Goal: Information Seeking & Learning: Compare options

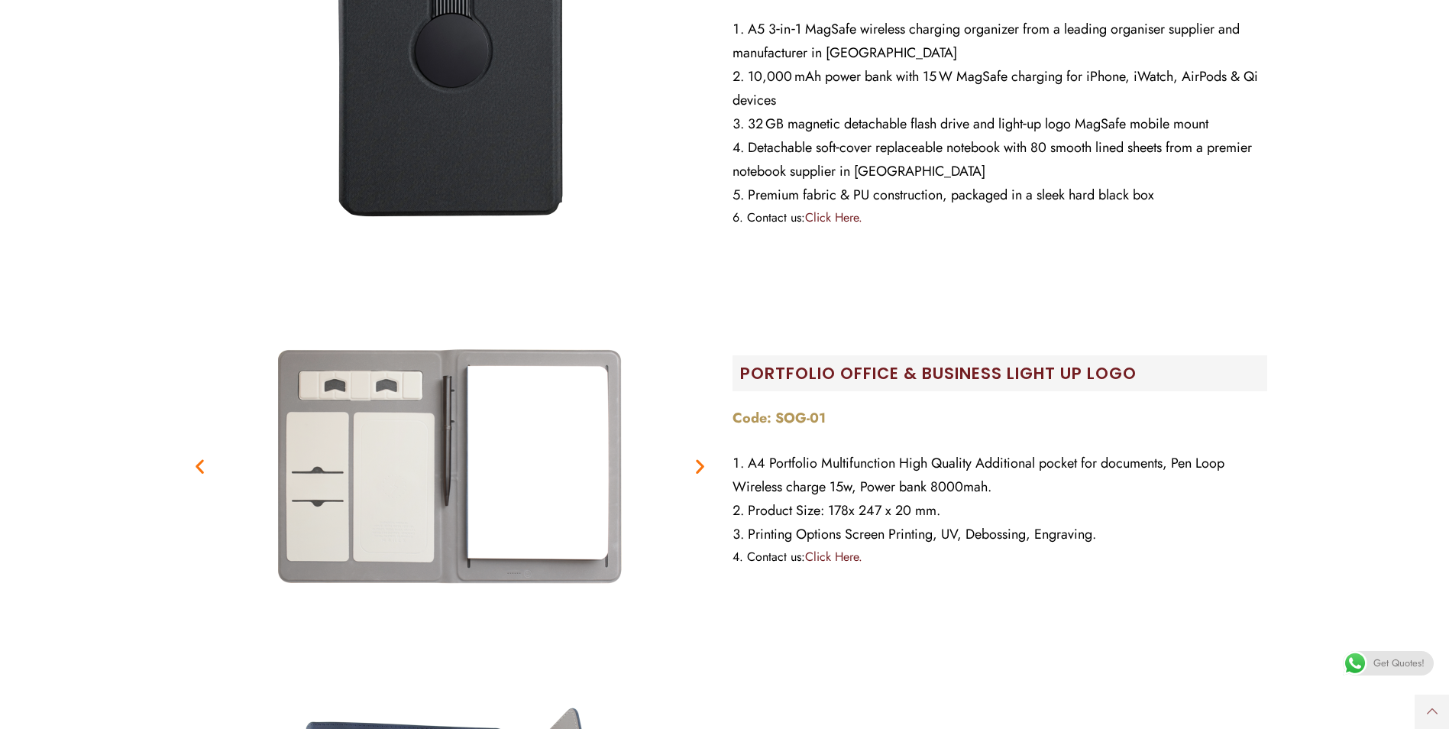
scroll to position [535, 0]
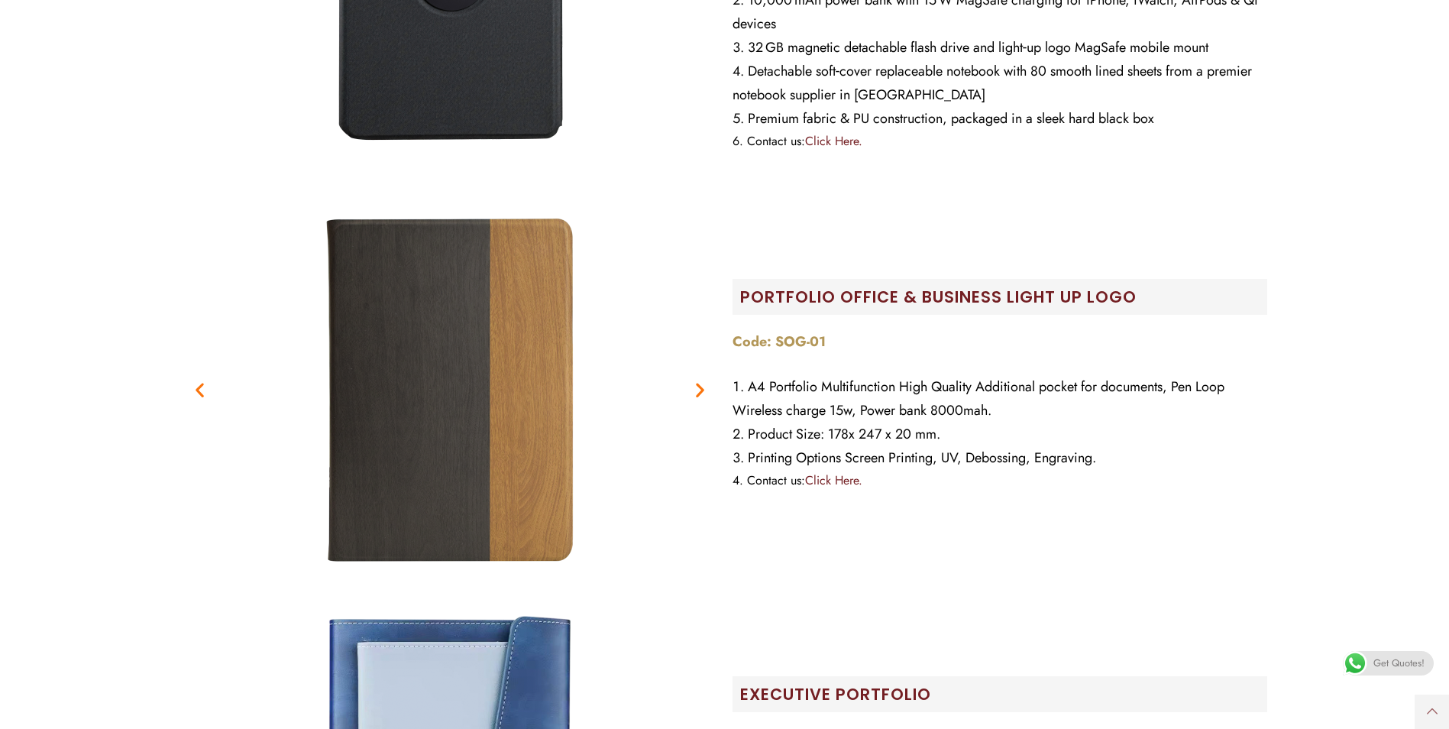
click at [193, 389] on icon "Previous slide" at bounding box center [199, 389] width 19 height 19
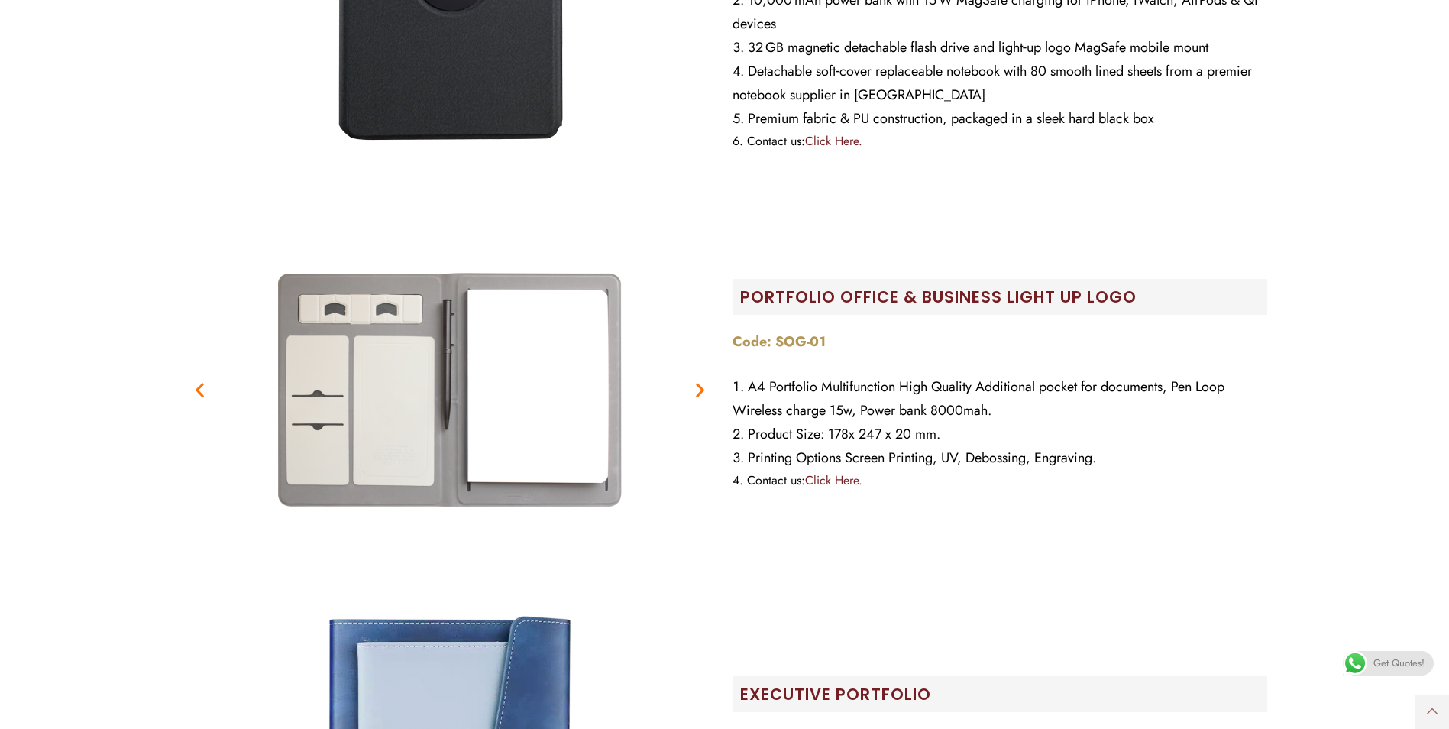
click at [193, 389] on icon "Previous slide" at bounding box center [199, 389] width 19 height 19
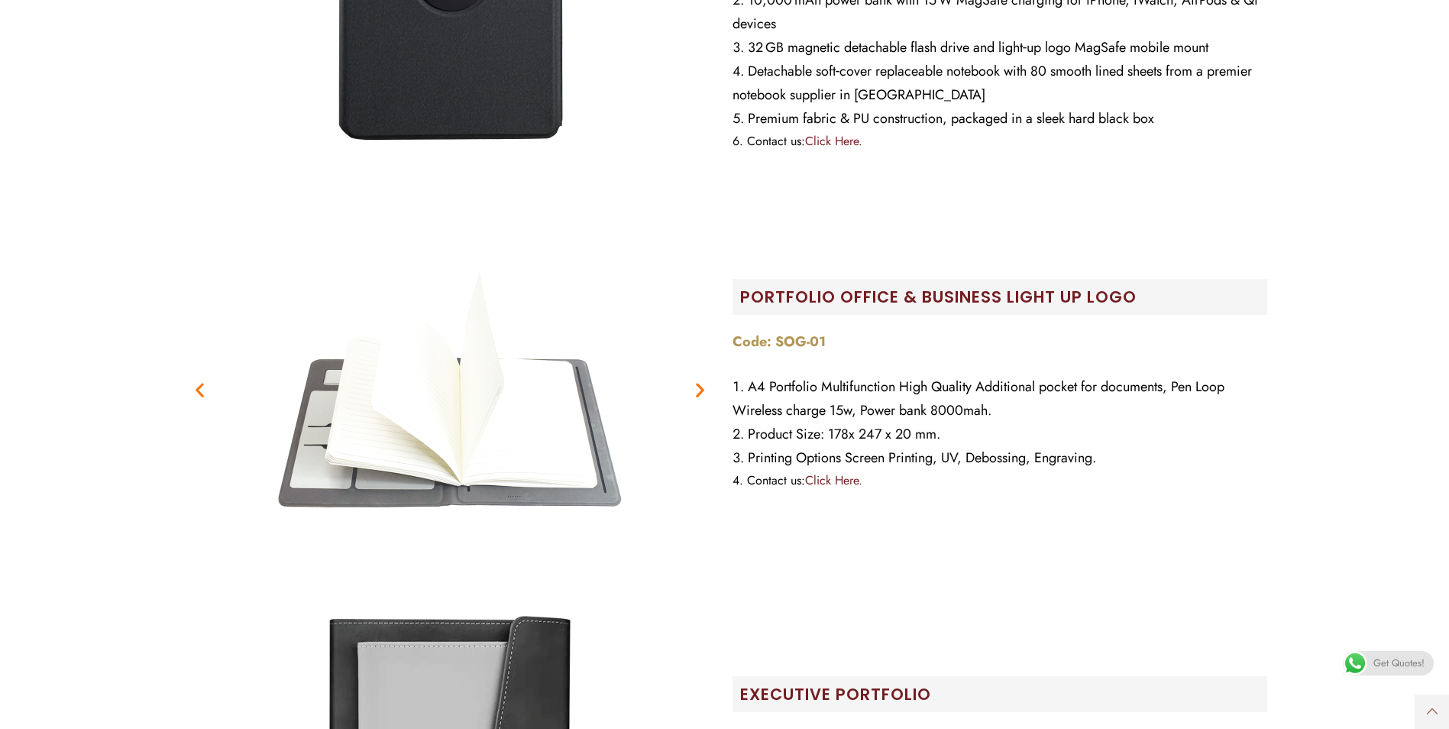
click at [193, 389] on icon "Previous slide" at bounding box center [199, 389] width 19 height 19
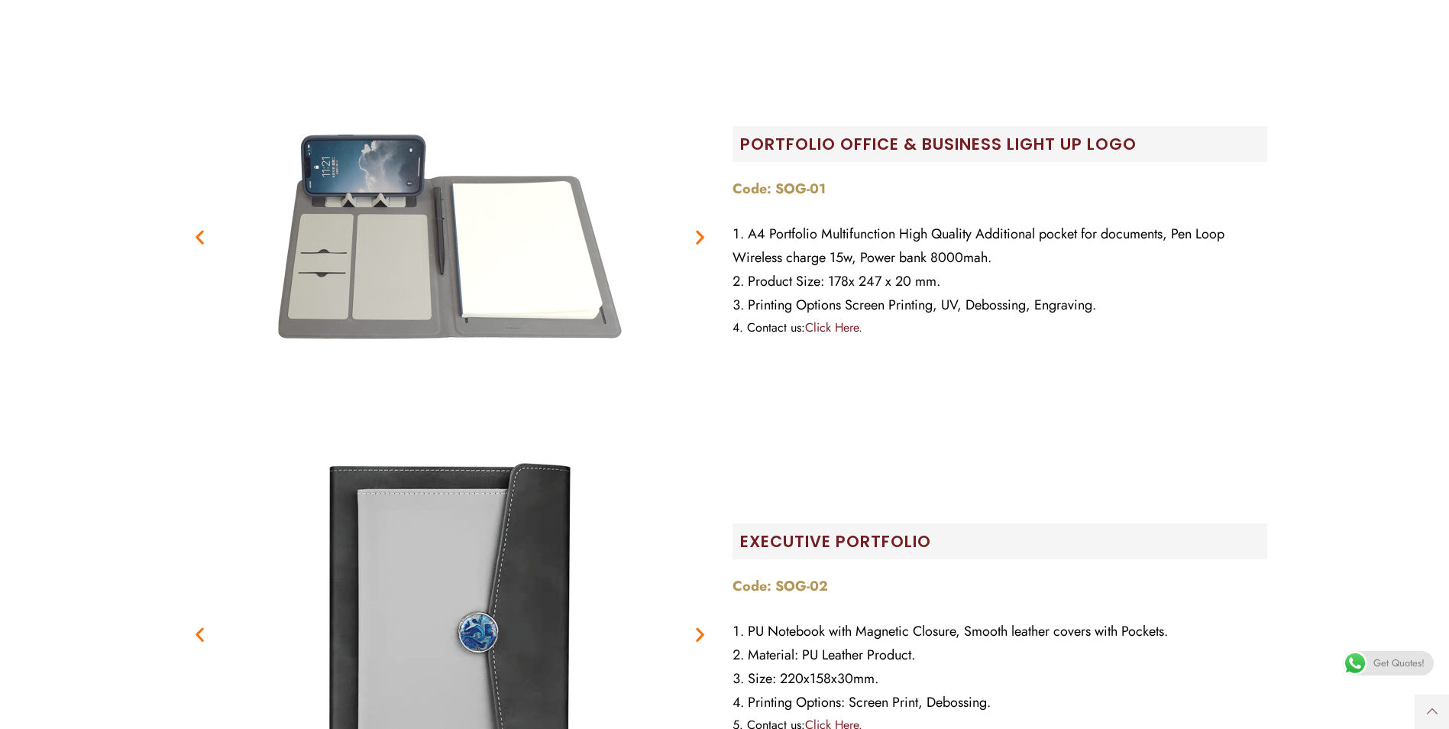
scroll to position [840, 0]
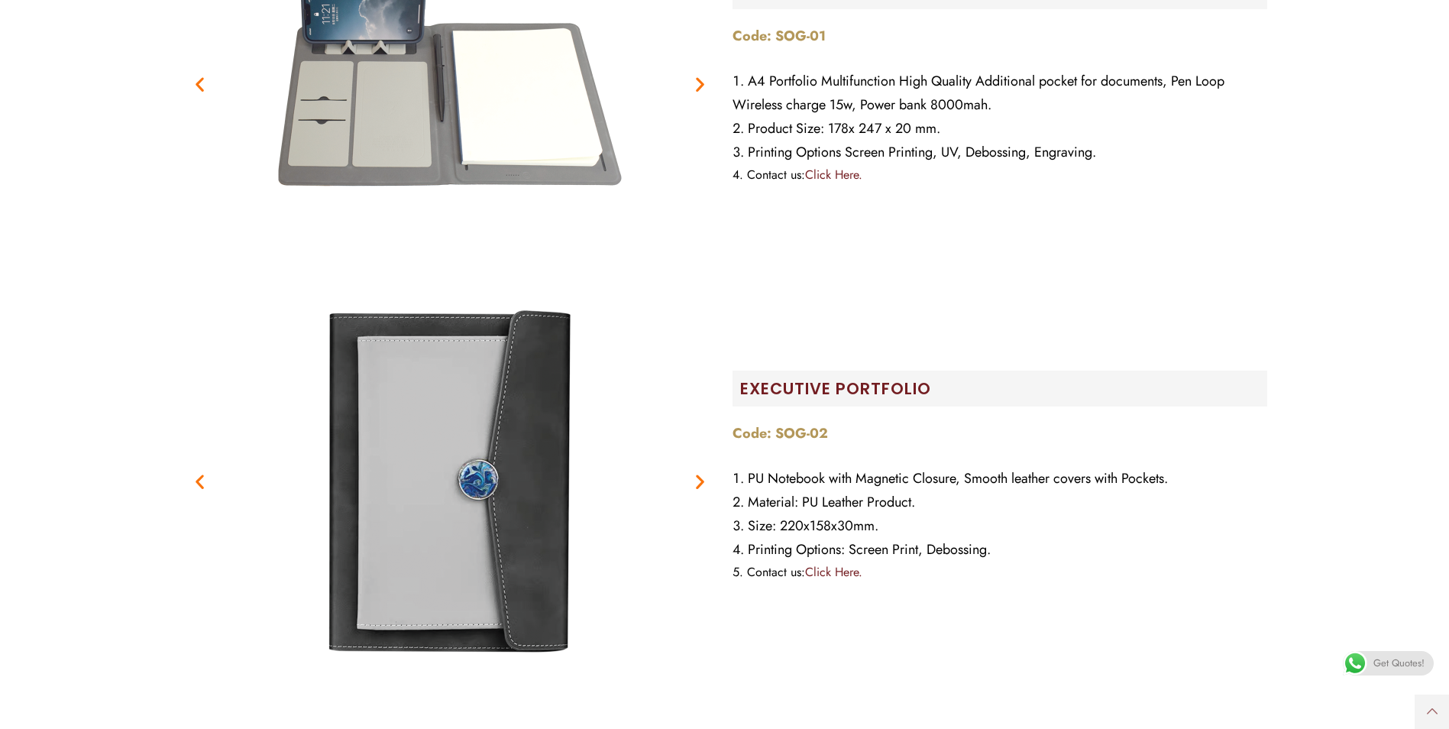
click at [694, 486] on icon "Next slide" at bounding box center [699, 480] width 19 height 19
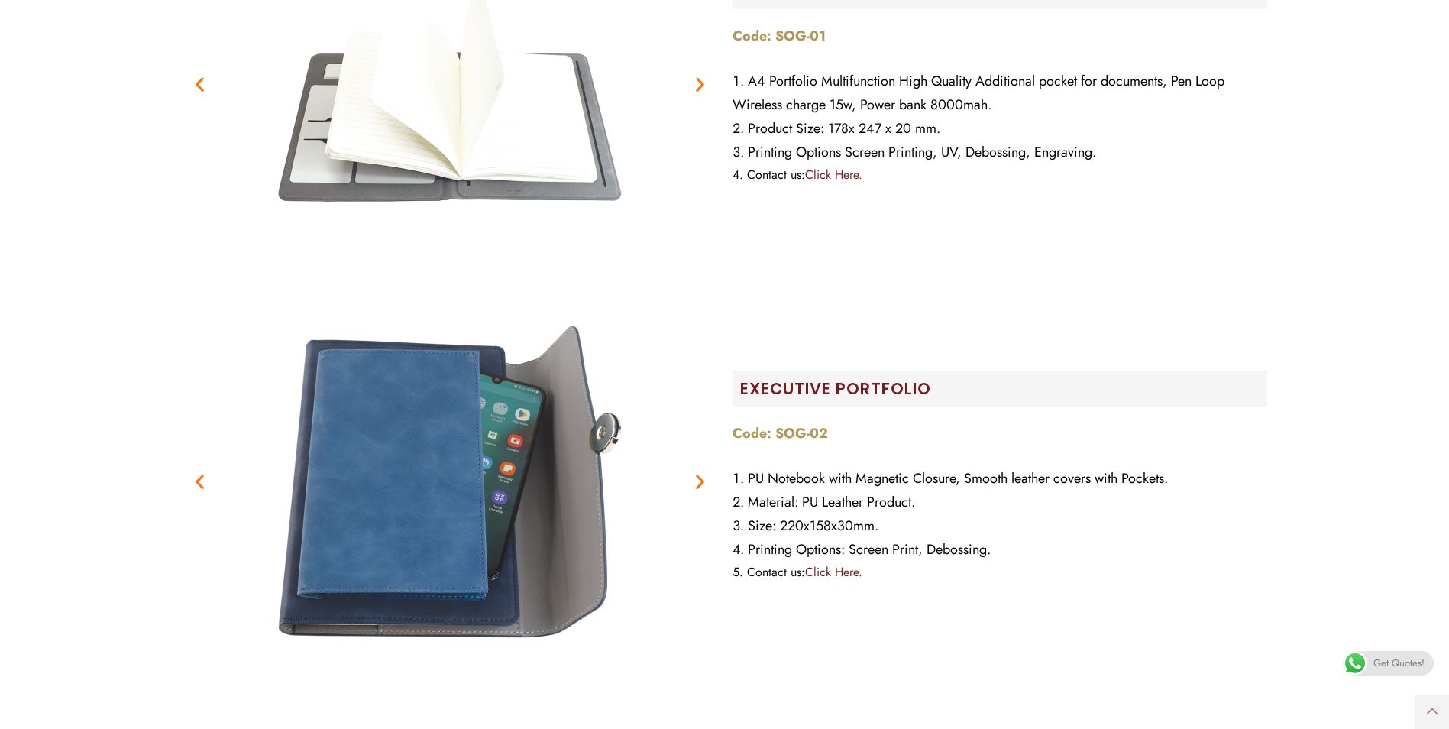
click at [696, 486] on icon "Next slide" at bounding box center [699, 480] width 19 height 19
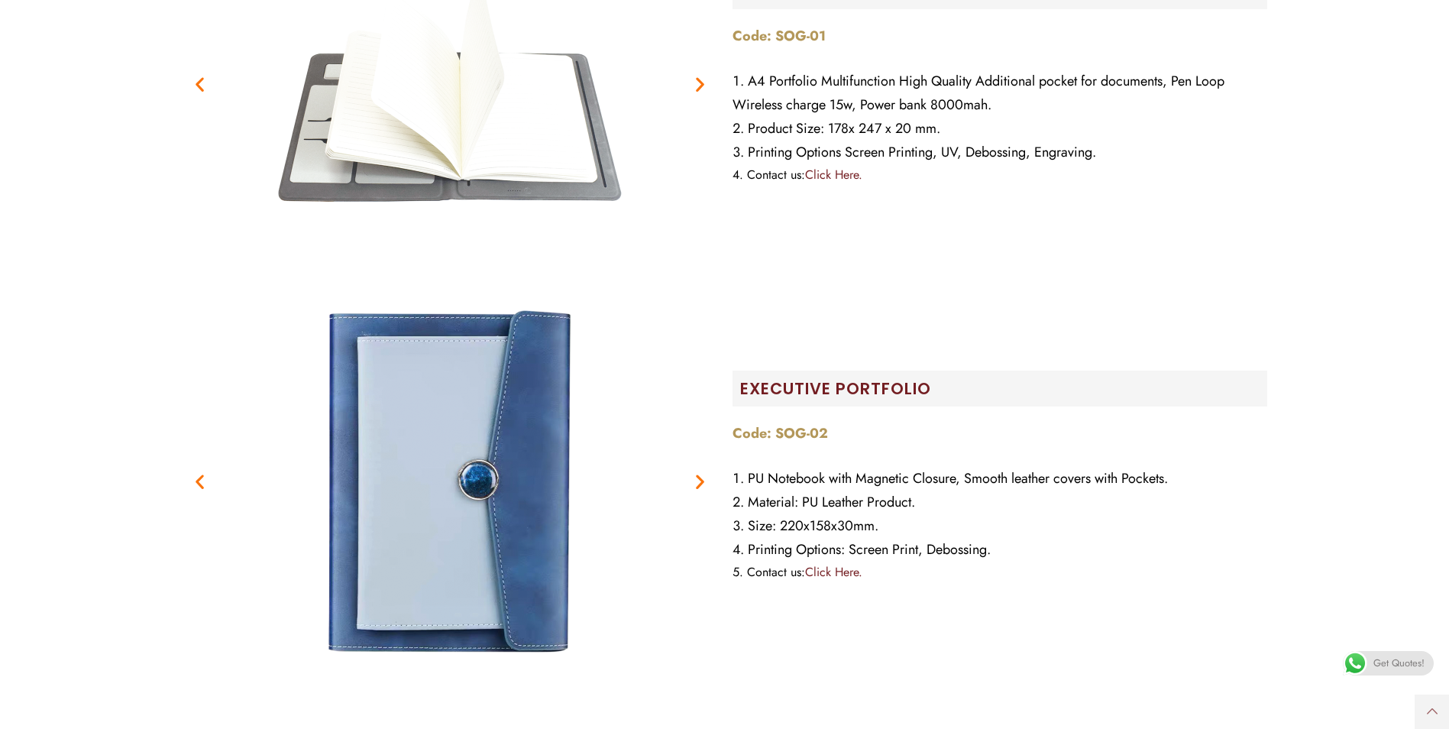
click at [696, 486] on icon "Next slide" at bounding box center [699, 480] width 19 height 19
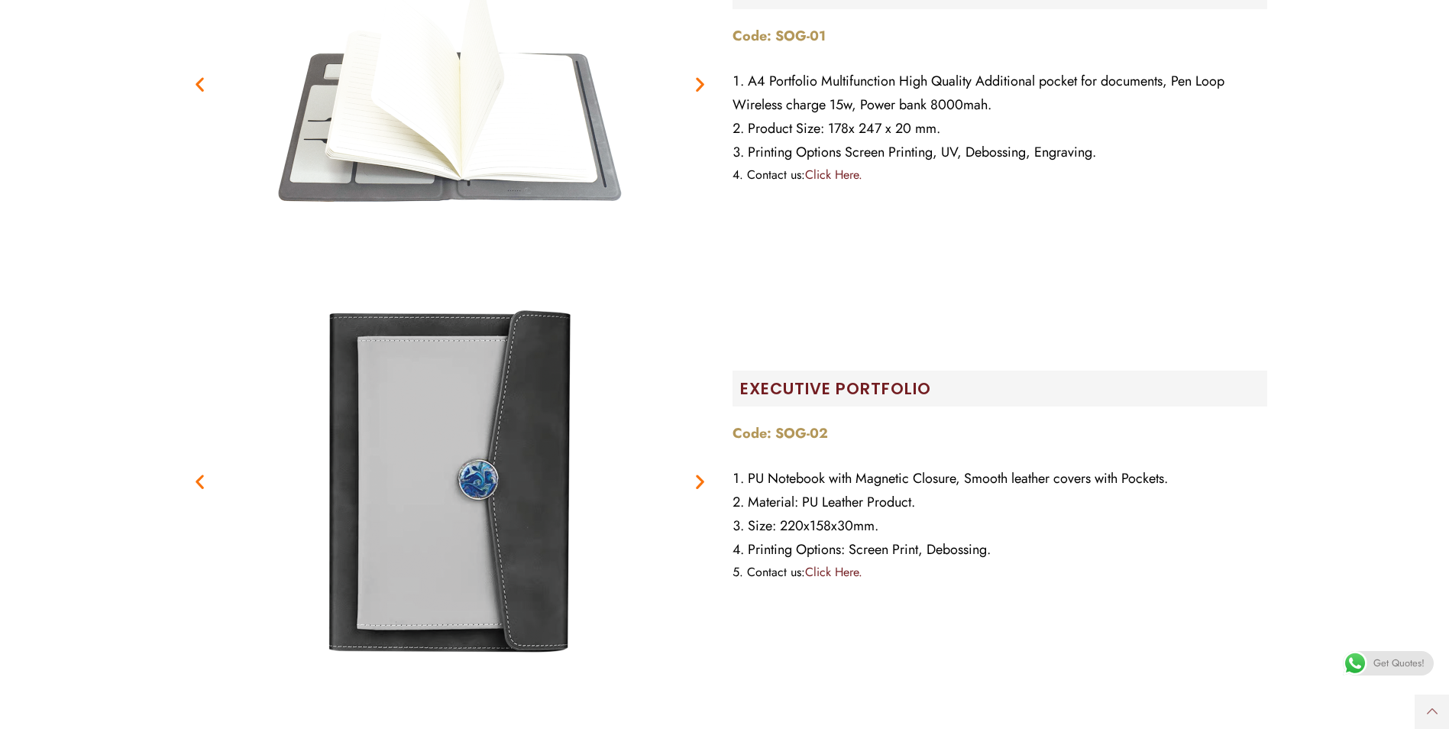
click at [696, 486] on icon "Next slide" at bounding box center [699, 480] width 19 height 19
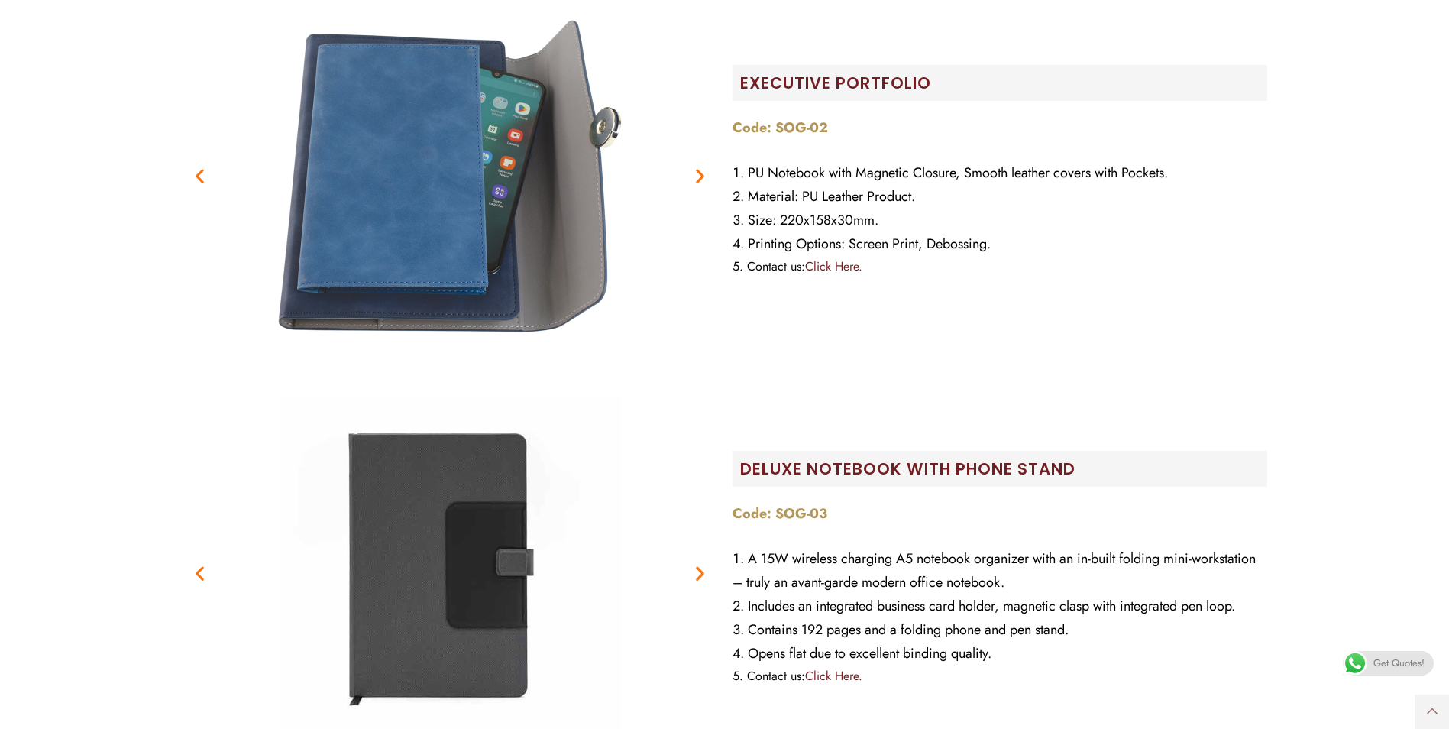
scroll to position [1222, 0]
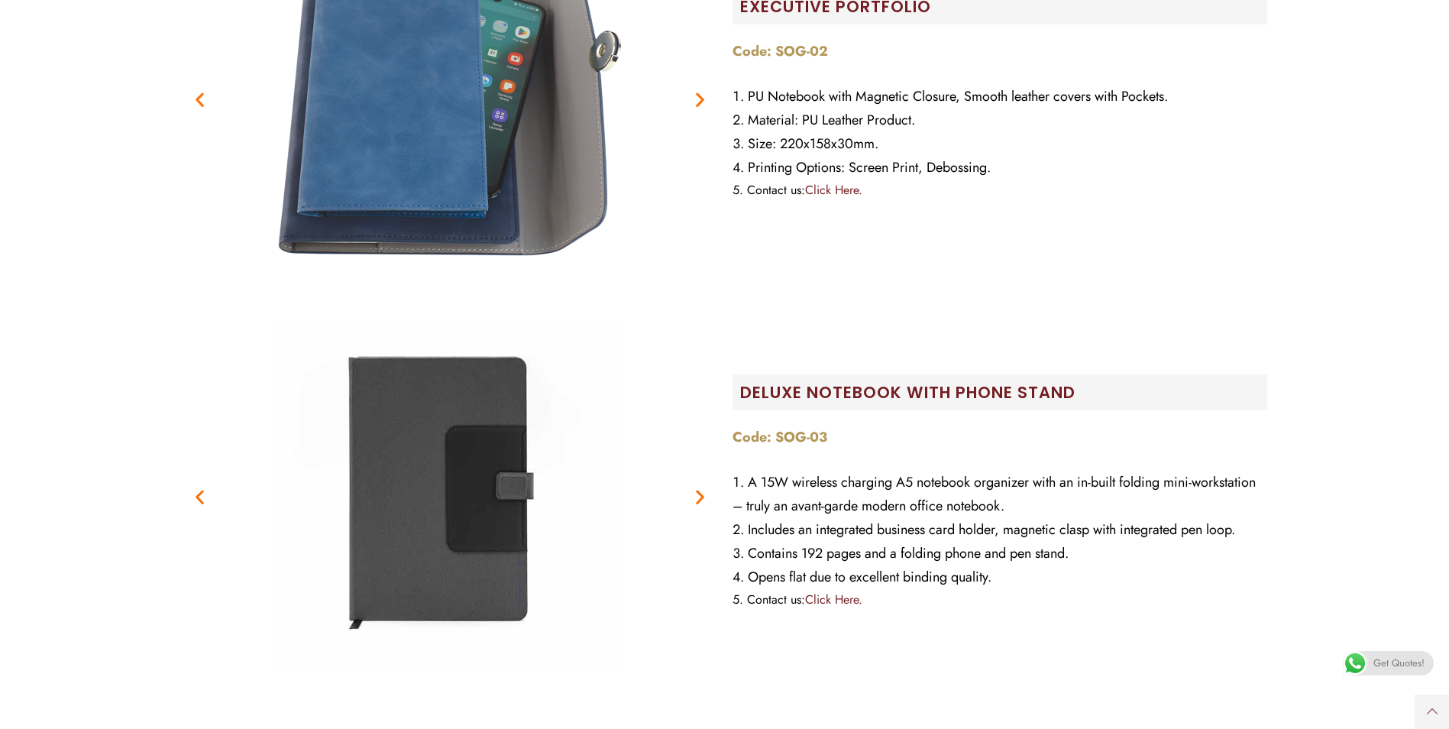
click at [701, 497] on icon "Next slide" at bounding box center [699, 495] width 19 height 19
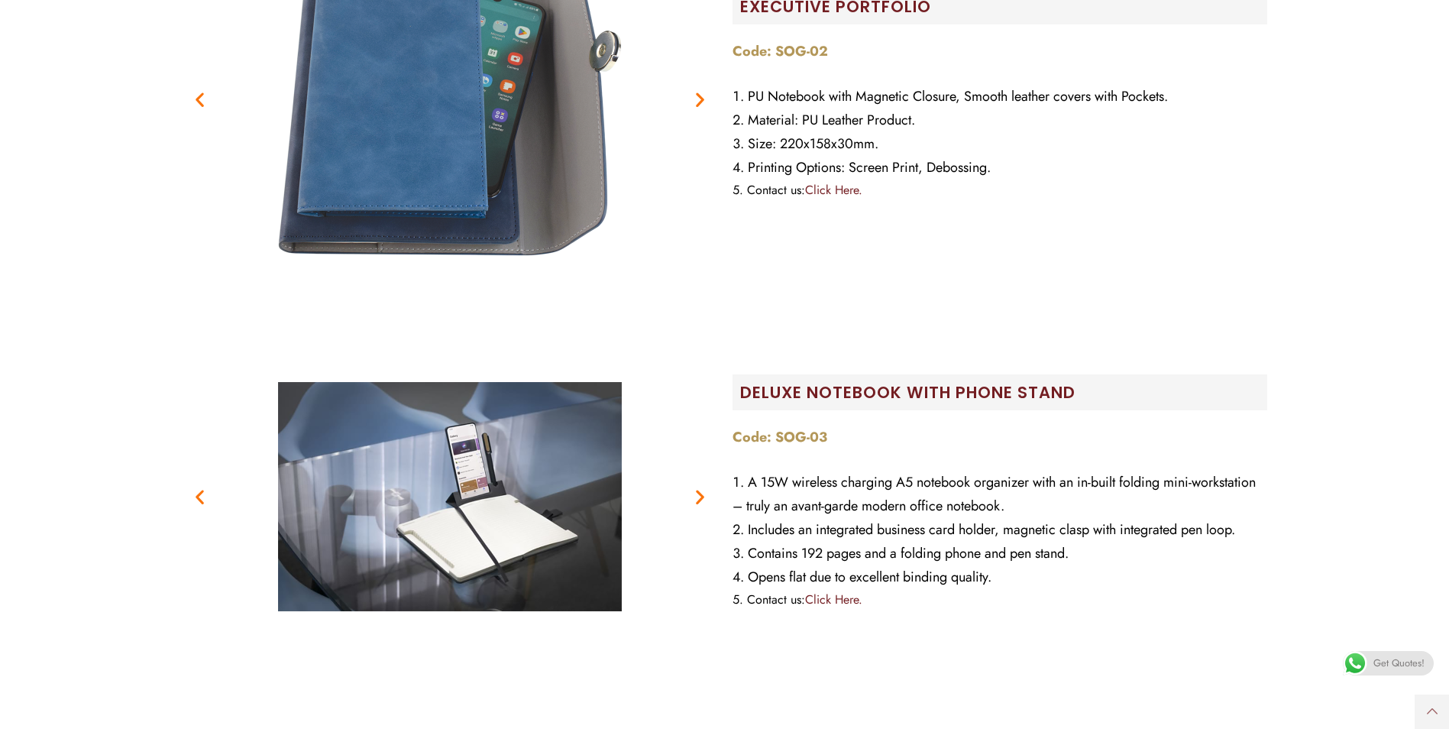
click at [701, 496] on icon "Next slide" at bounding box center [699, 495] width 19 height 19
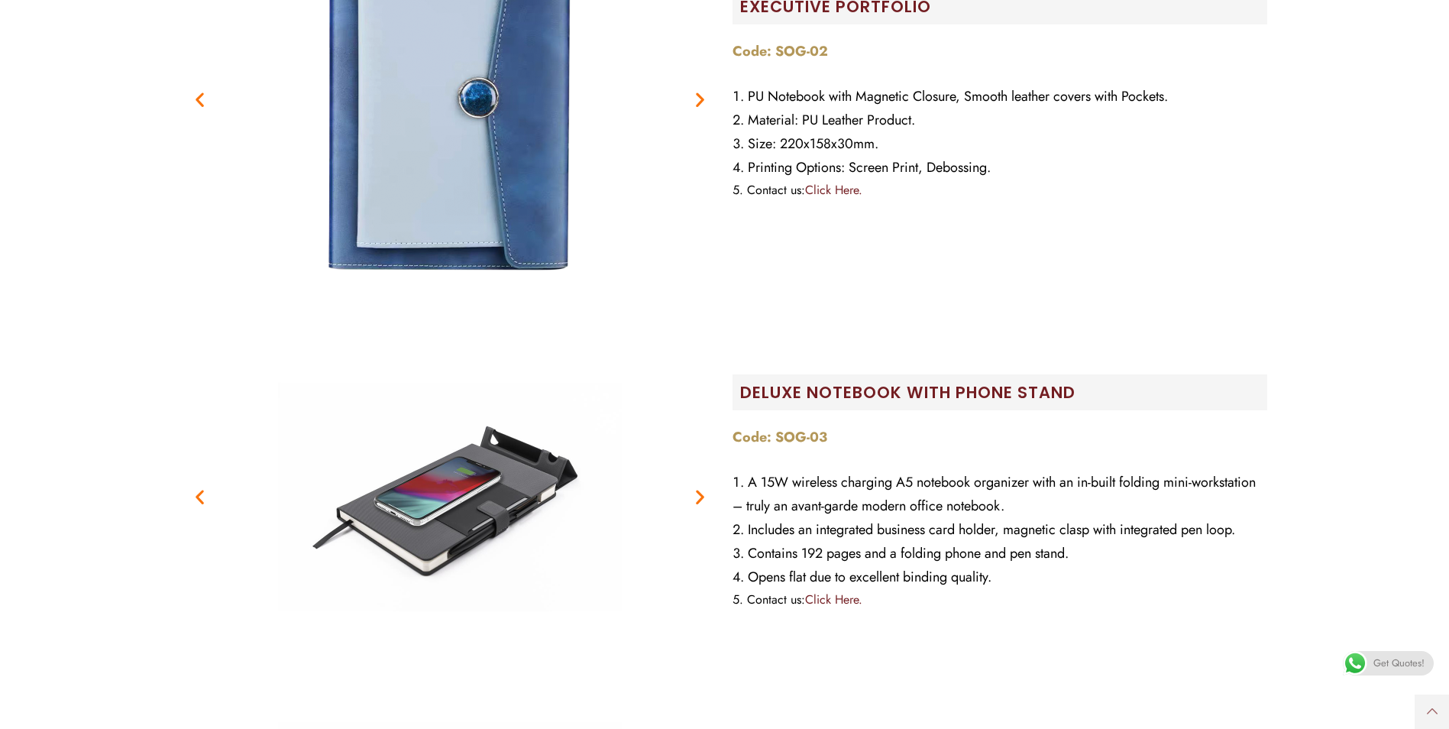
click at [701, 495] on icon "Next slide" at bounding box center [699, 495] width 19 height 19
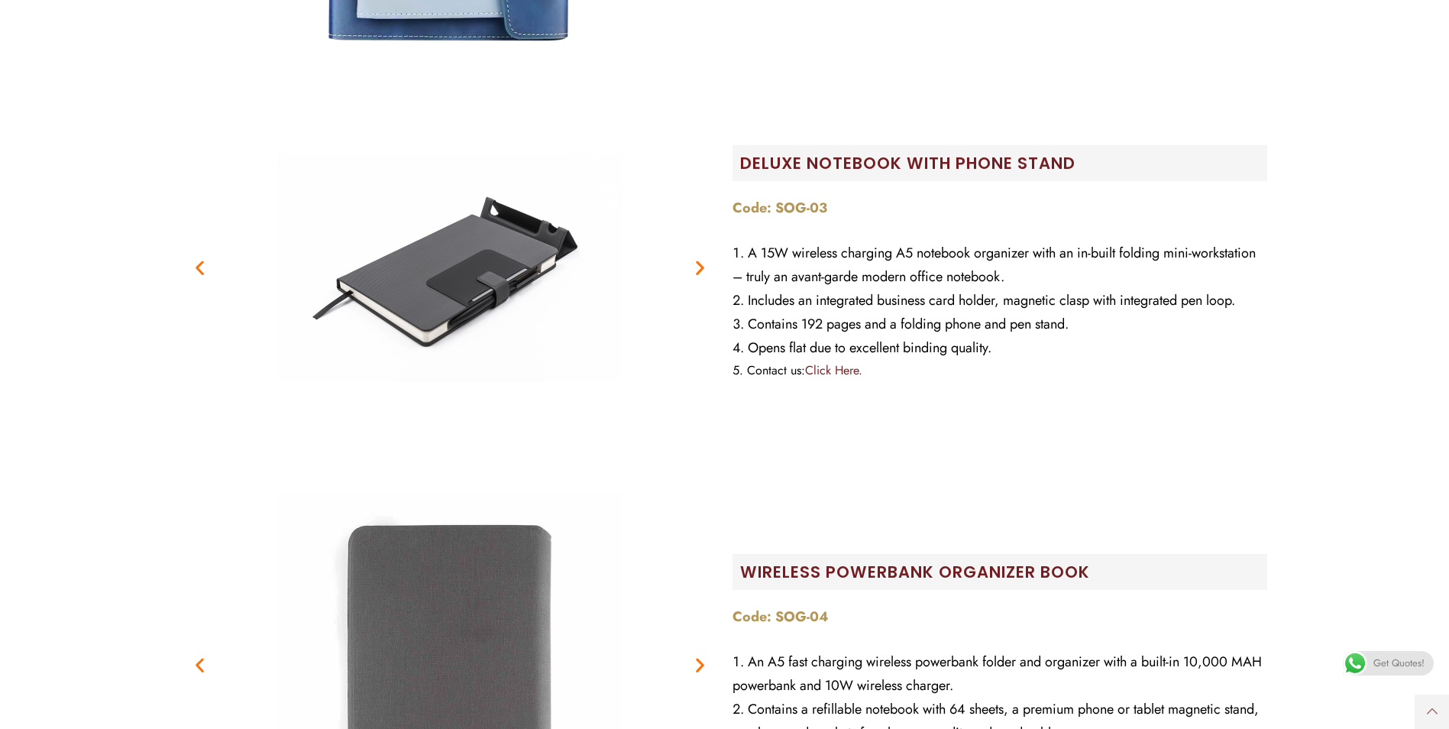
scroll to position [1680, 0]
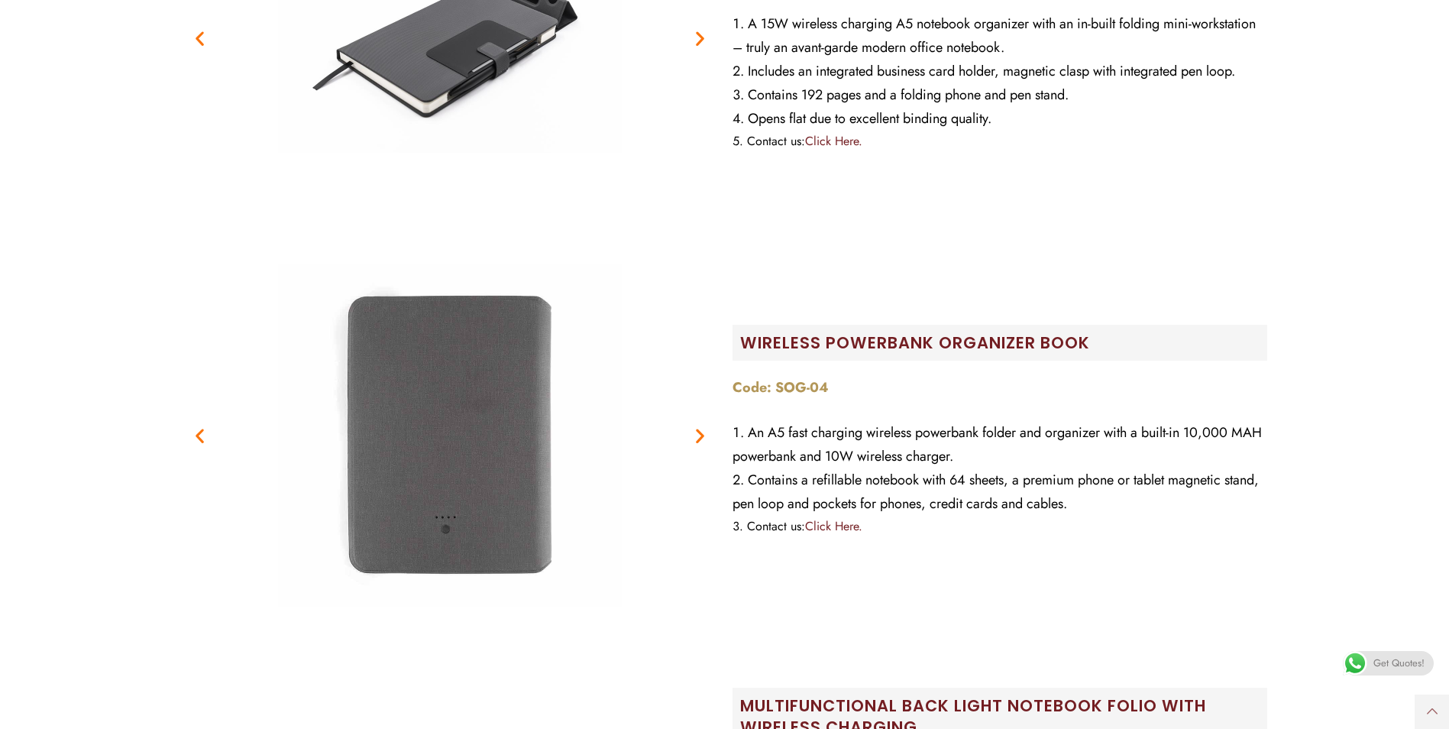
click at [691, 438] on icon "Next slide" at bounding box center [699, 434] width 19 height 19
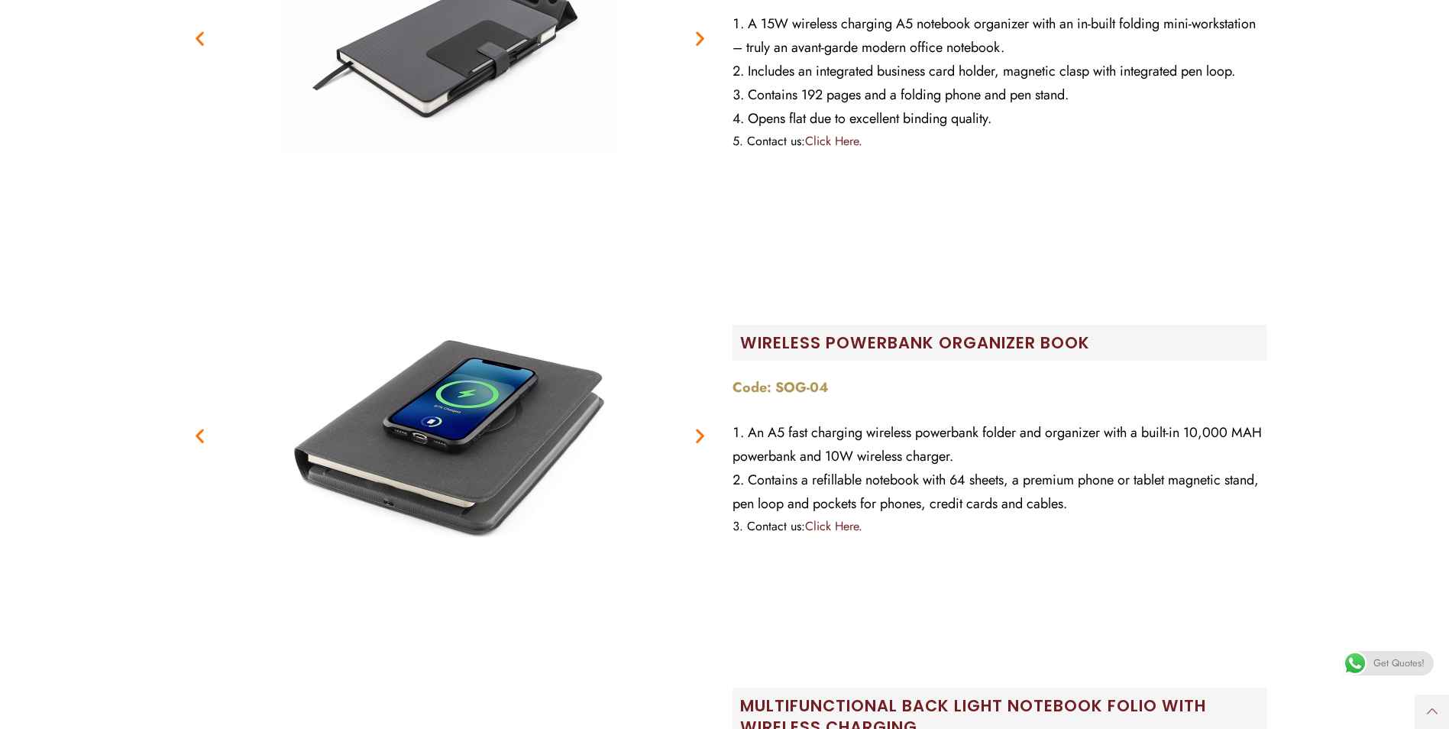
click at [691, 438] on icon "Next slide" at bounding box center [699, 434] width 19 height 19
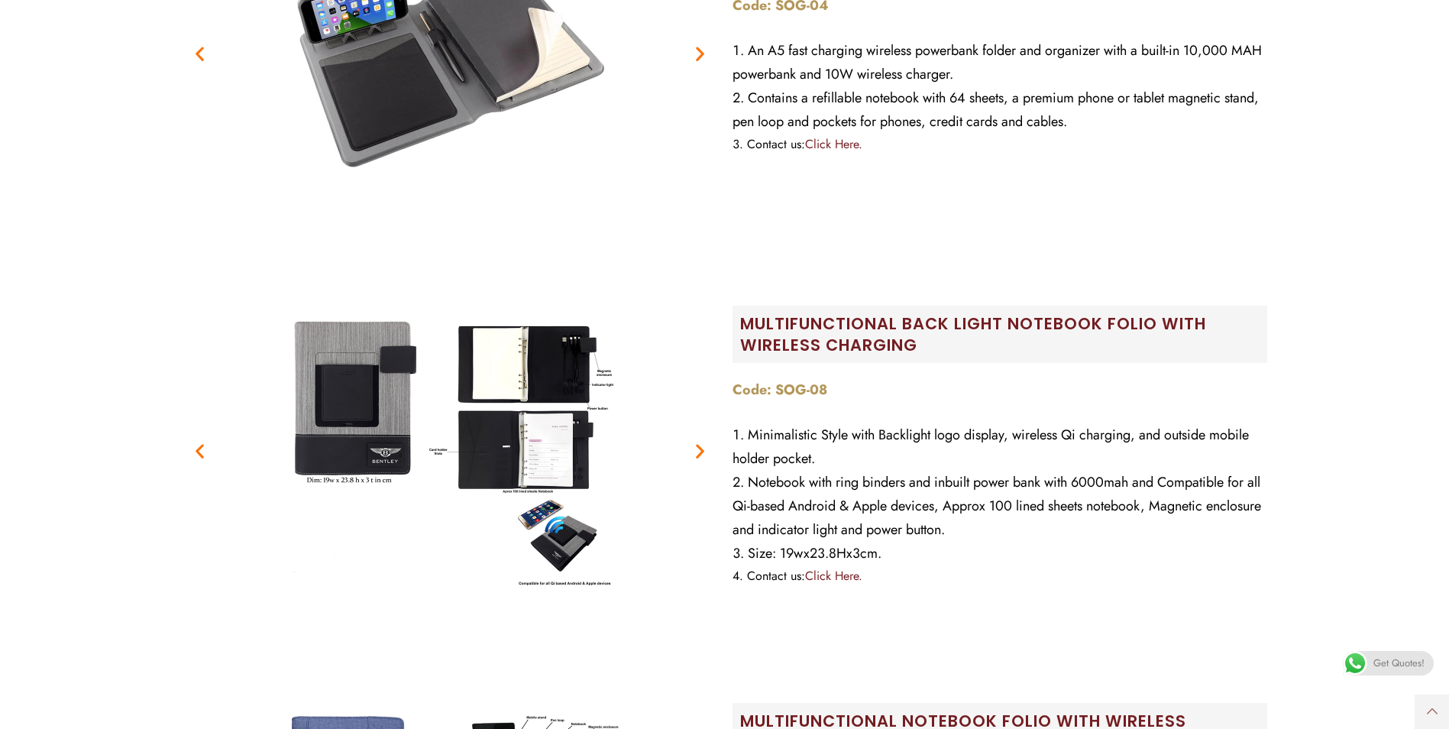
scroll to position [2138, 0]
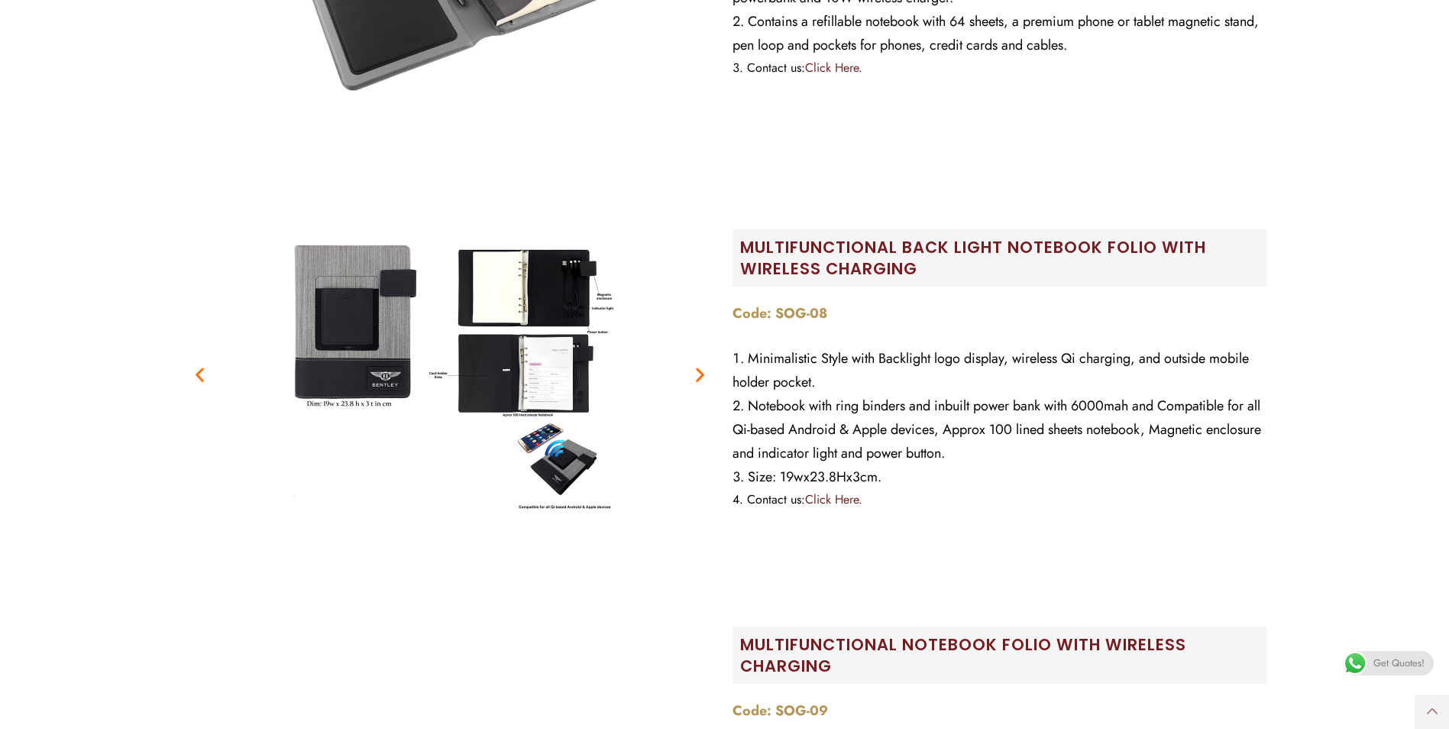
click at [700, 373] on icon "Next slide" at bounding box center [699, 373] width 19 height 19
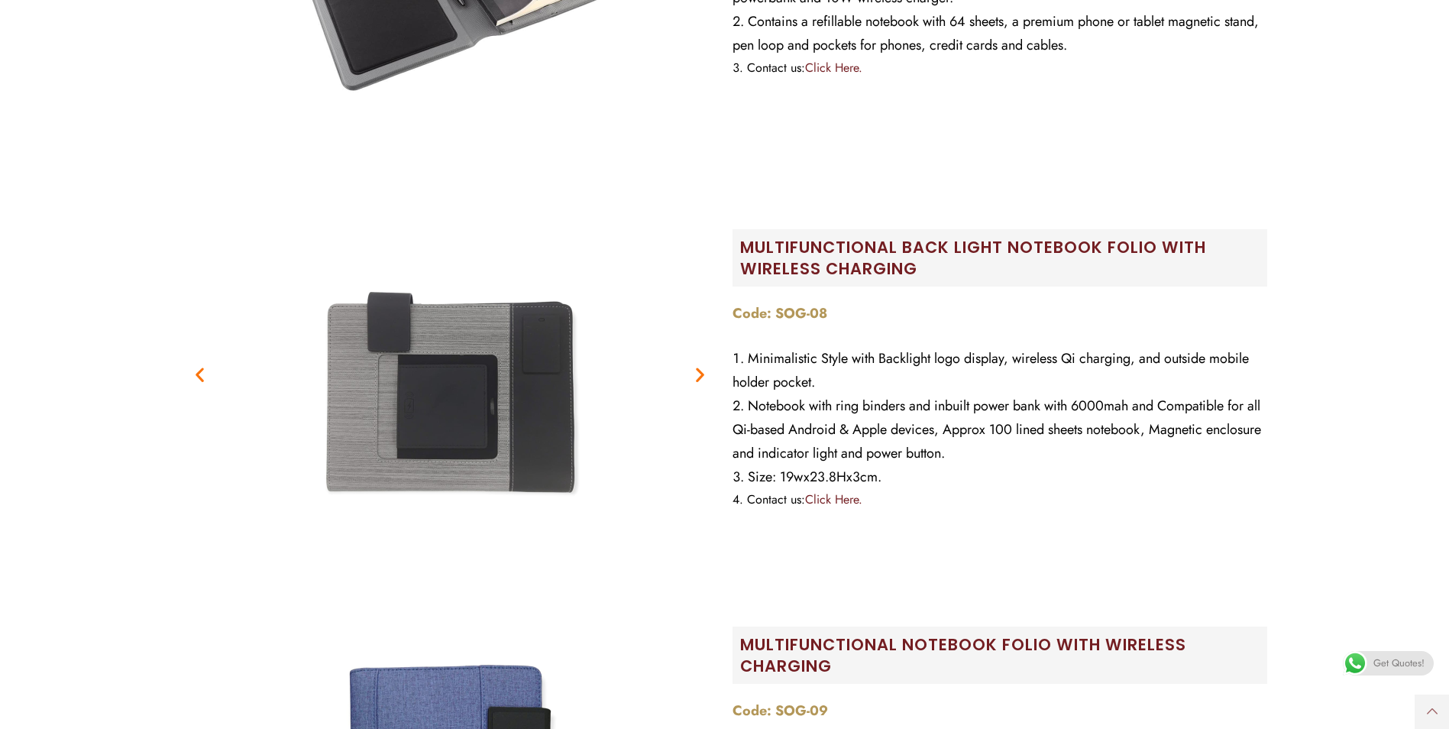
click at [700, 373] on icon "Next slide" at bounding box center [699, 373] width 19 height 19
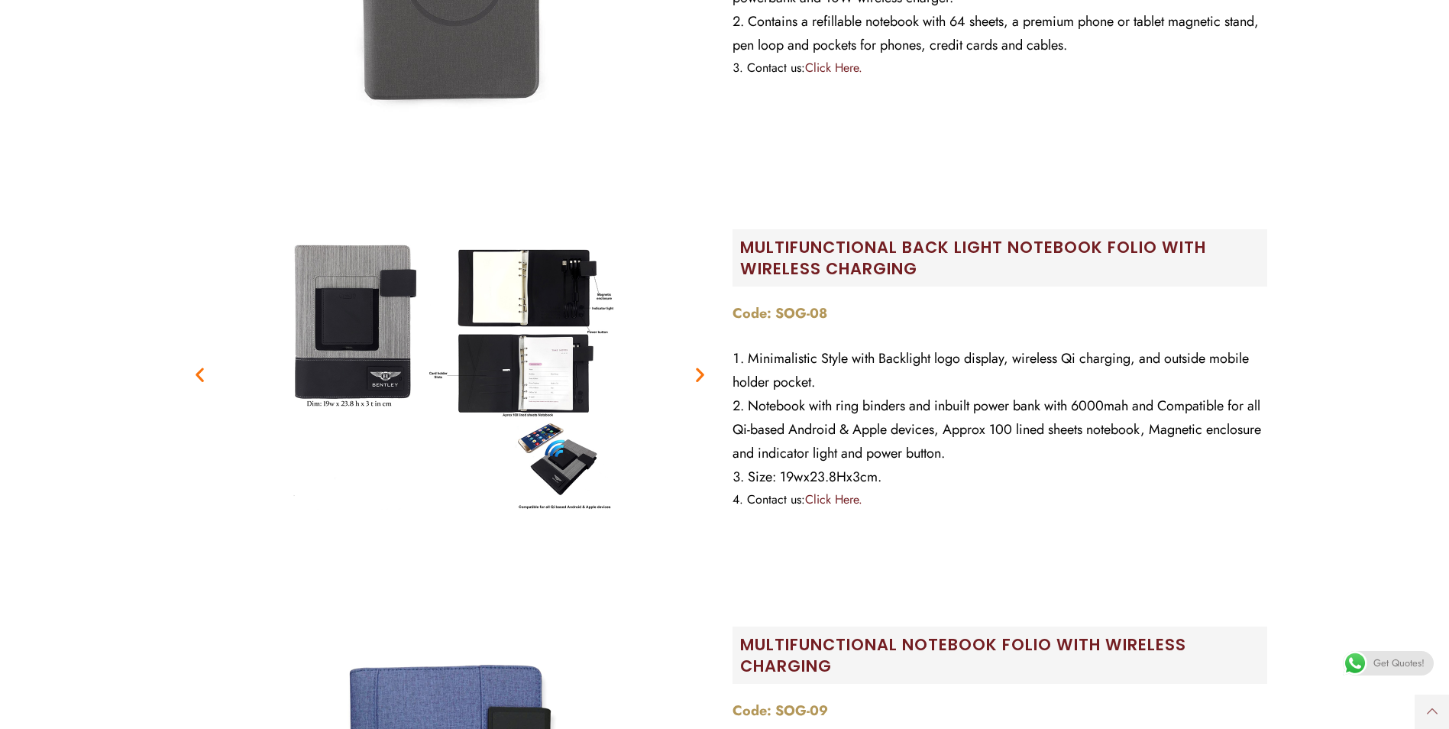
click at [700, 373] on icon "Next slide" at bounding box center [699, 373] width 19 height 19
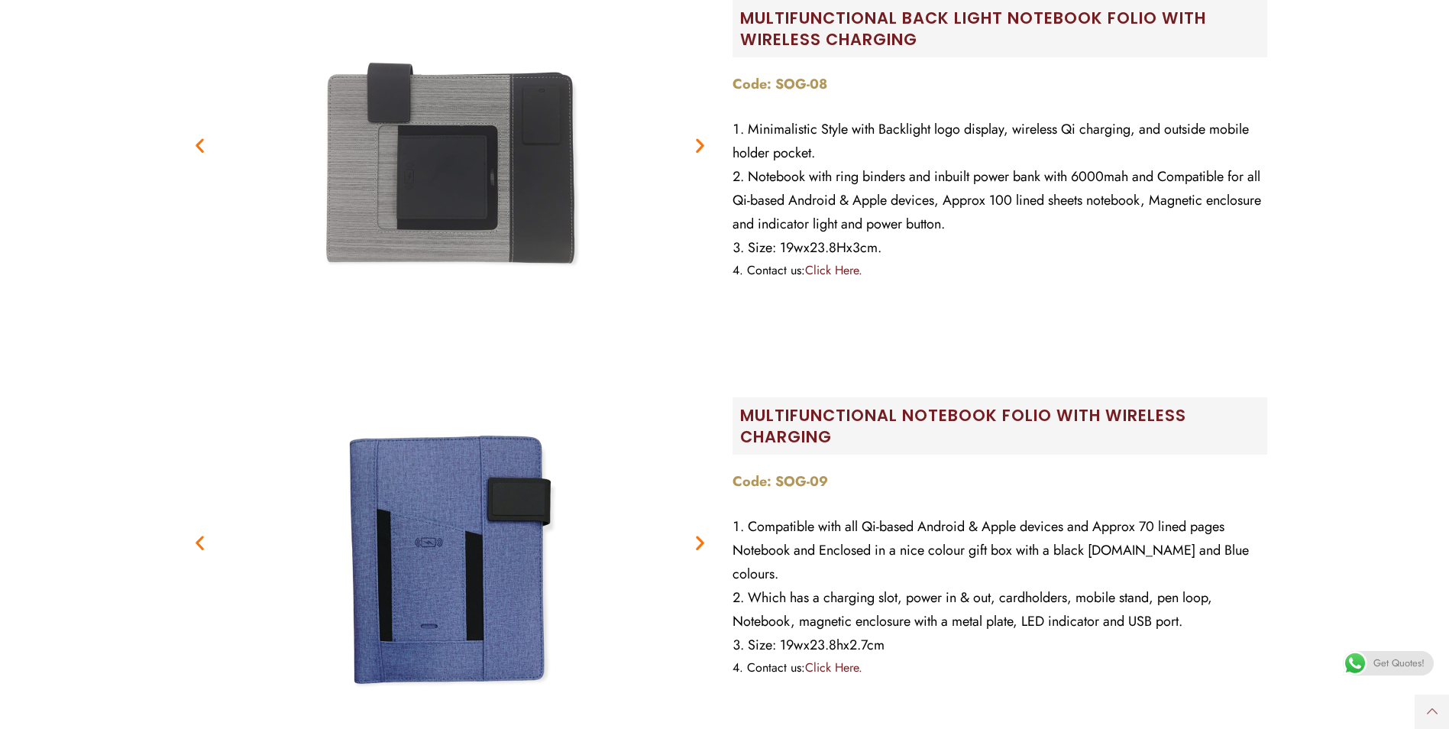
scroll to position [2520, 0]
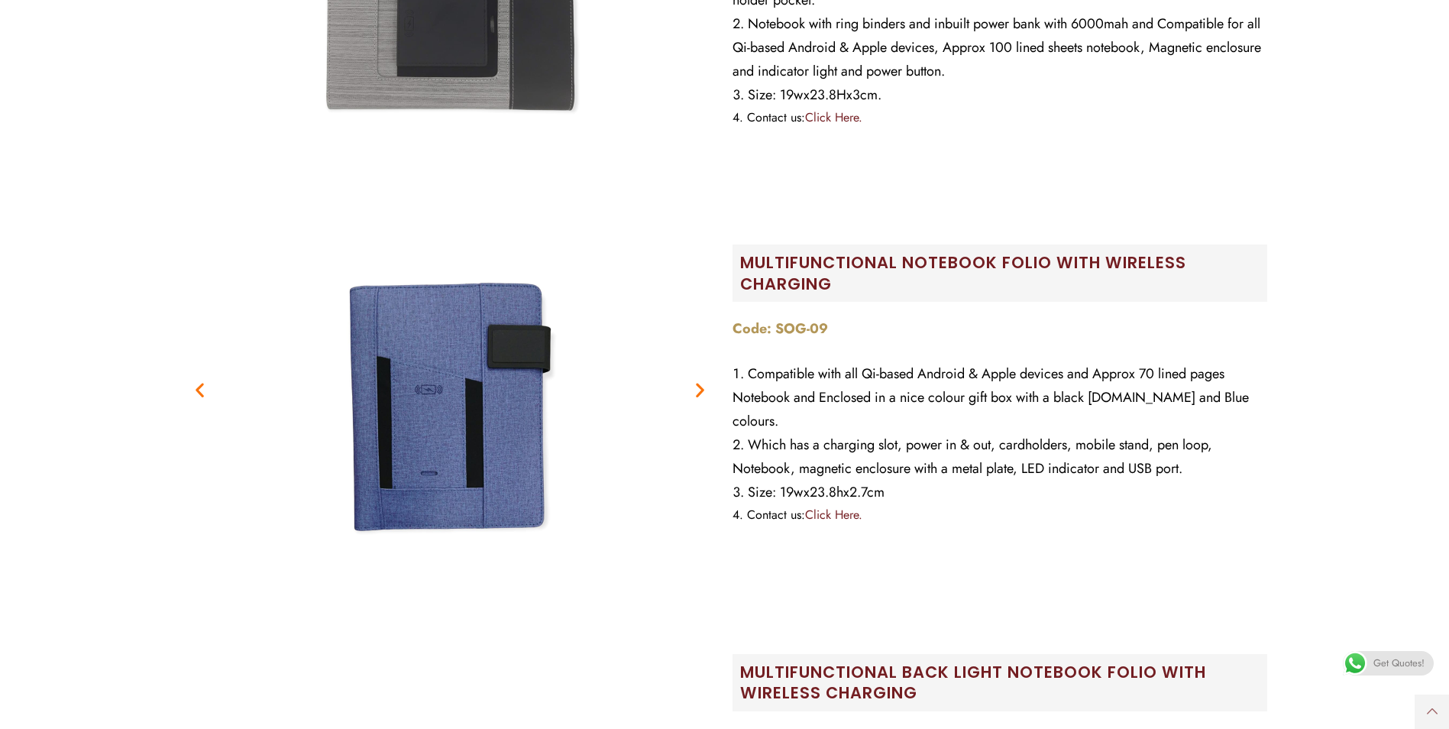
click at [704, 383] on icon "Next slide" at bounding box center [699, 389] width 19 height 19
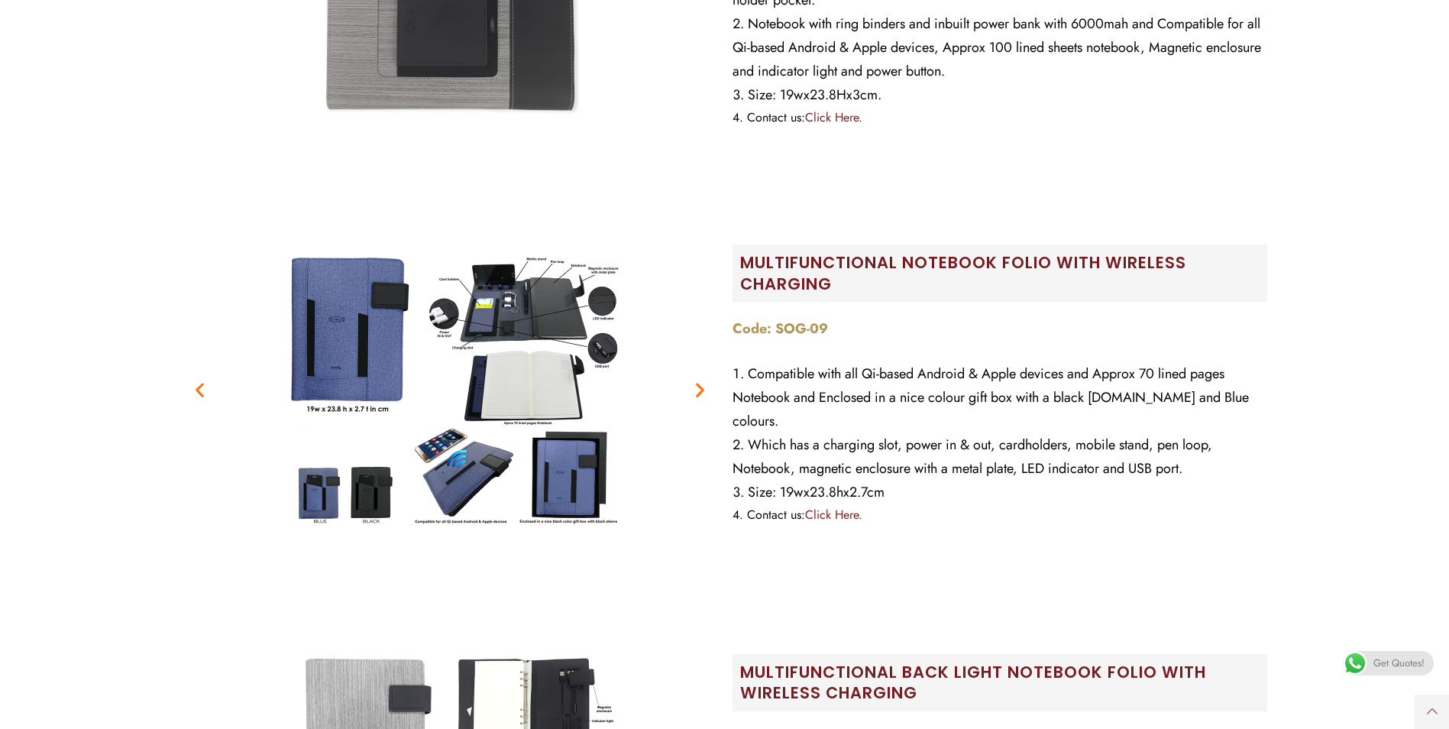
click at [704, 383] on icon "Next slide" at bounding box center [699, 389] width 19 height 19
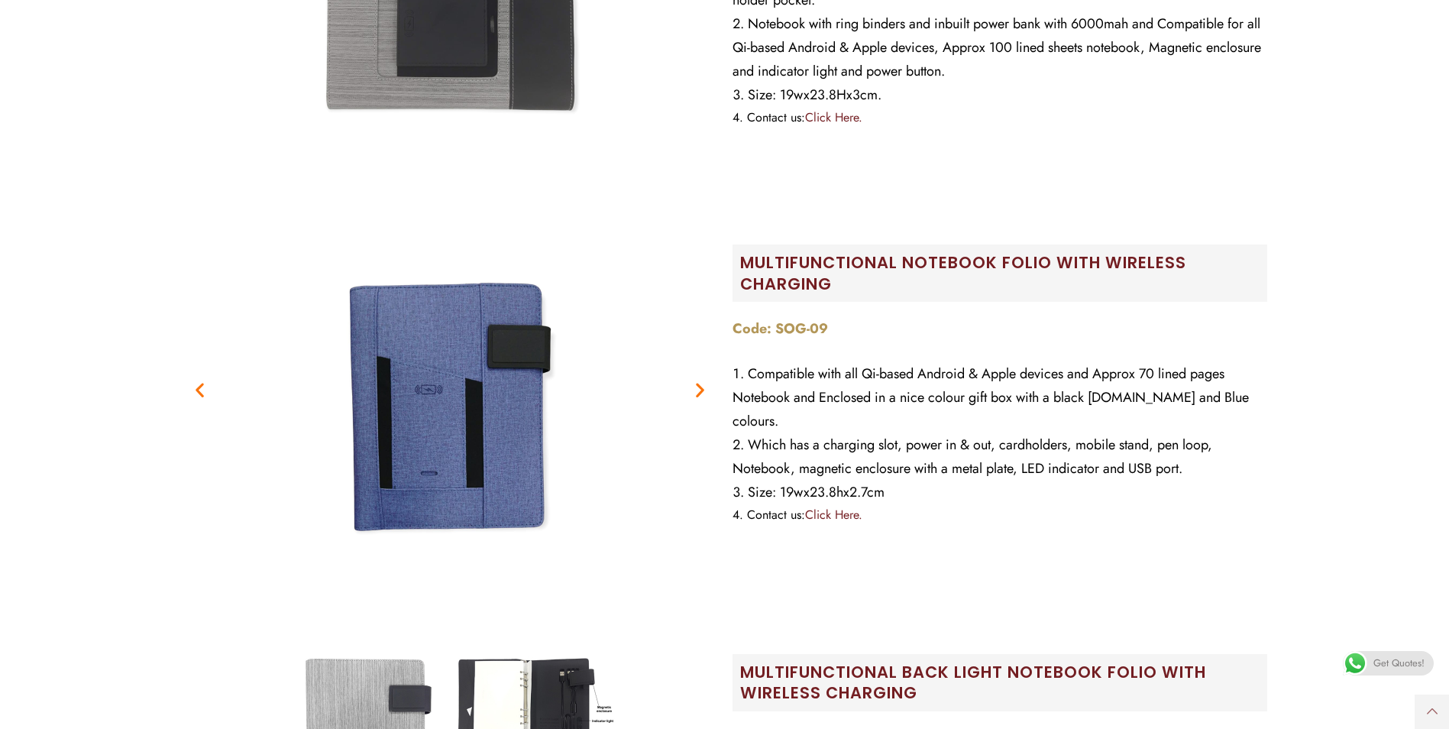
scroll to position [2749, 0]
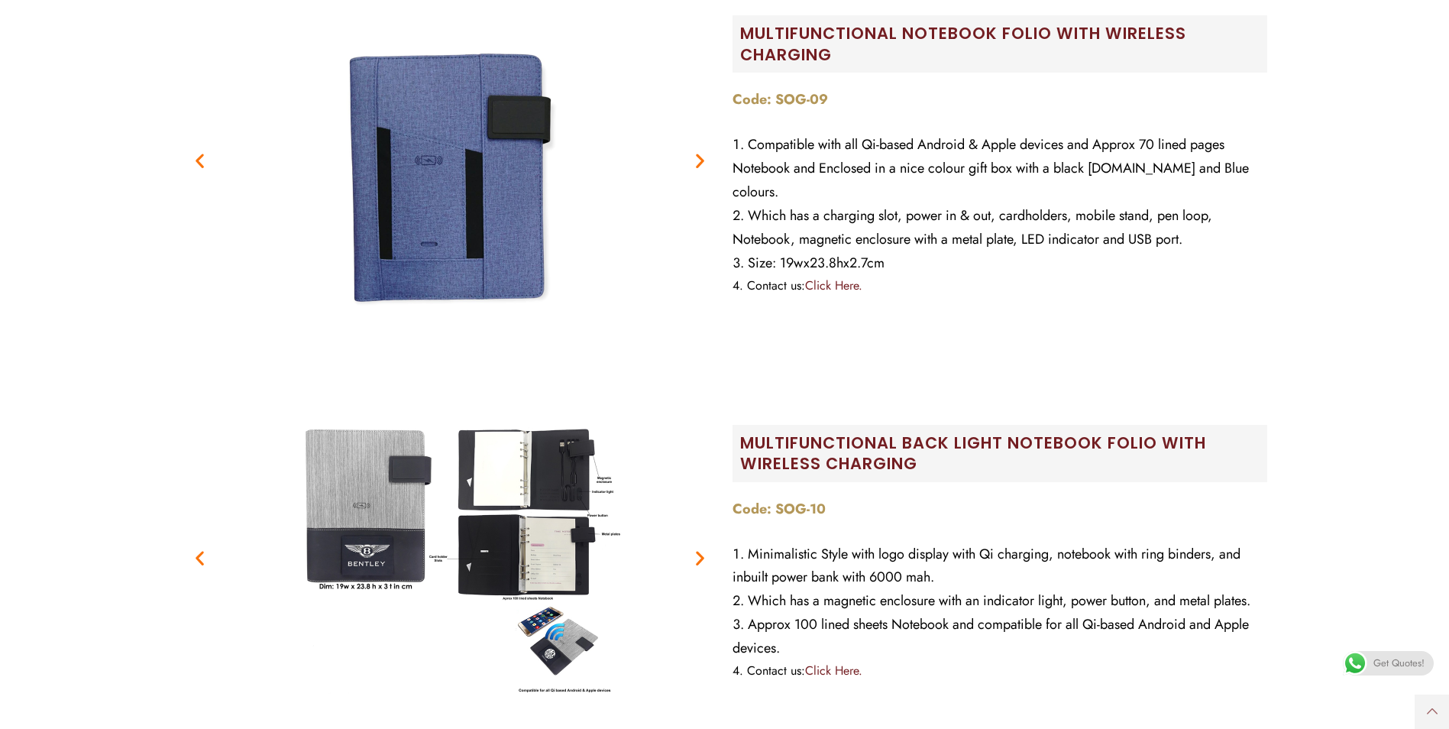
click at [693, 564] on icon "Next slide" at bounding box center [699, 557] width 19 height 19
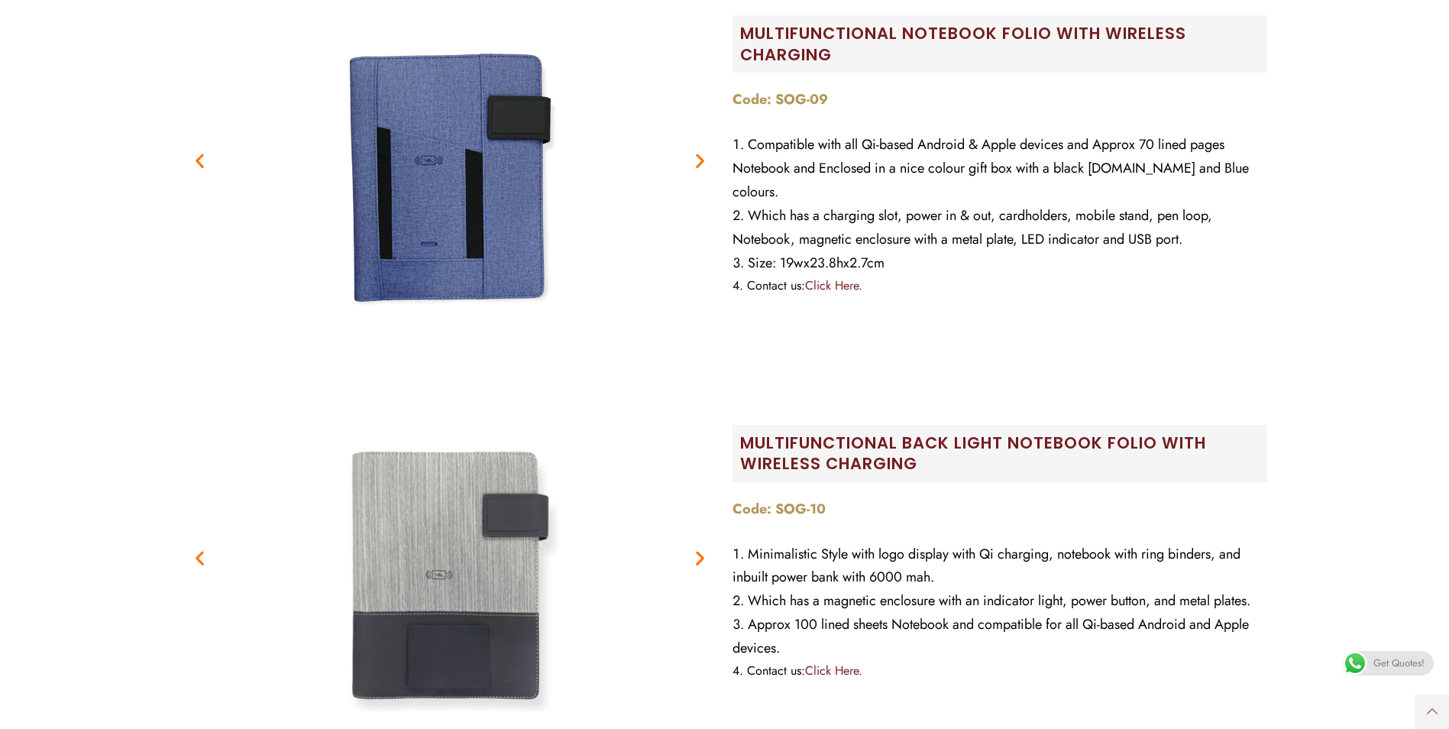
scroll to position [2902, 0]
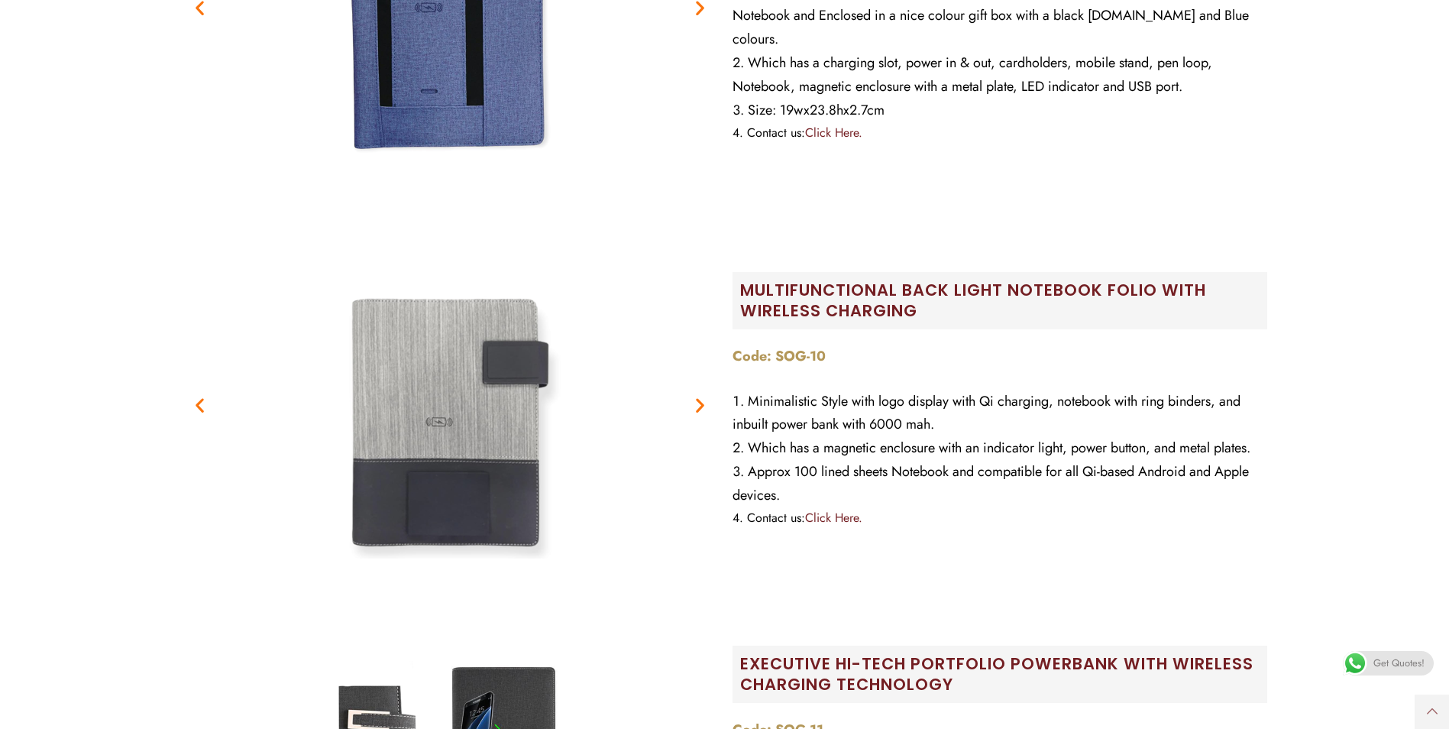
click at [704, 405] on icon "Next slide" at bounding box center [699, 404] width 19 height 19
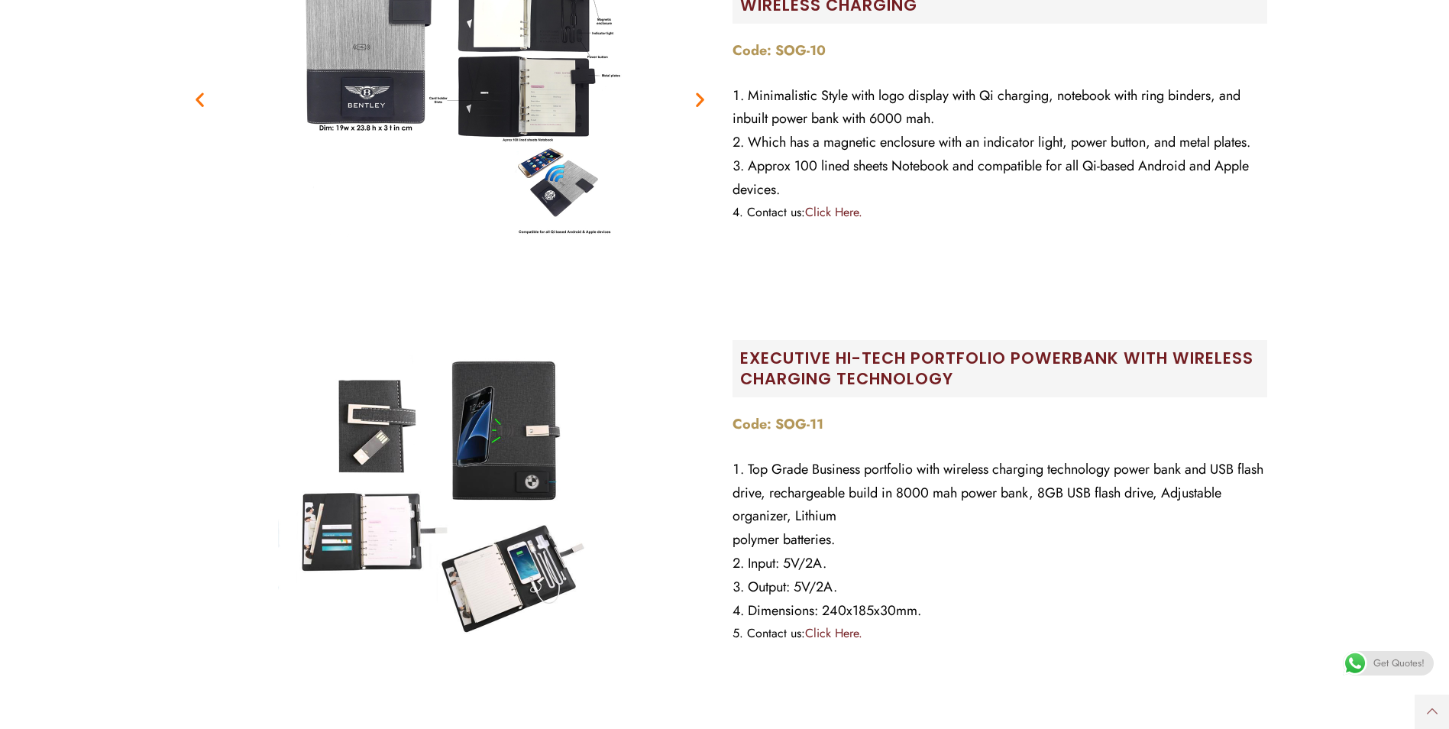
scroll to position [3360, 0]
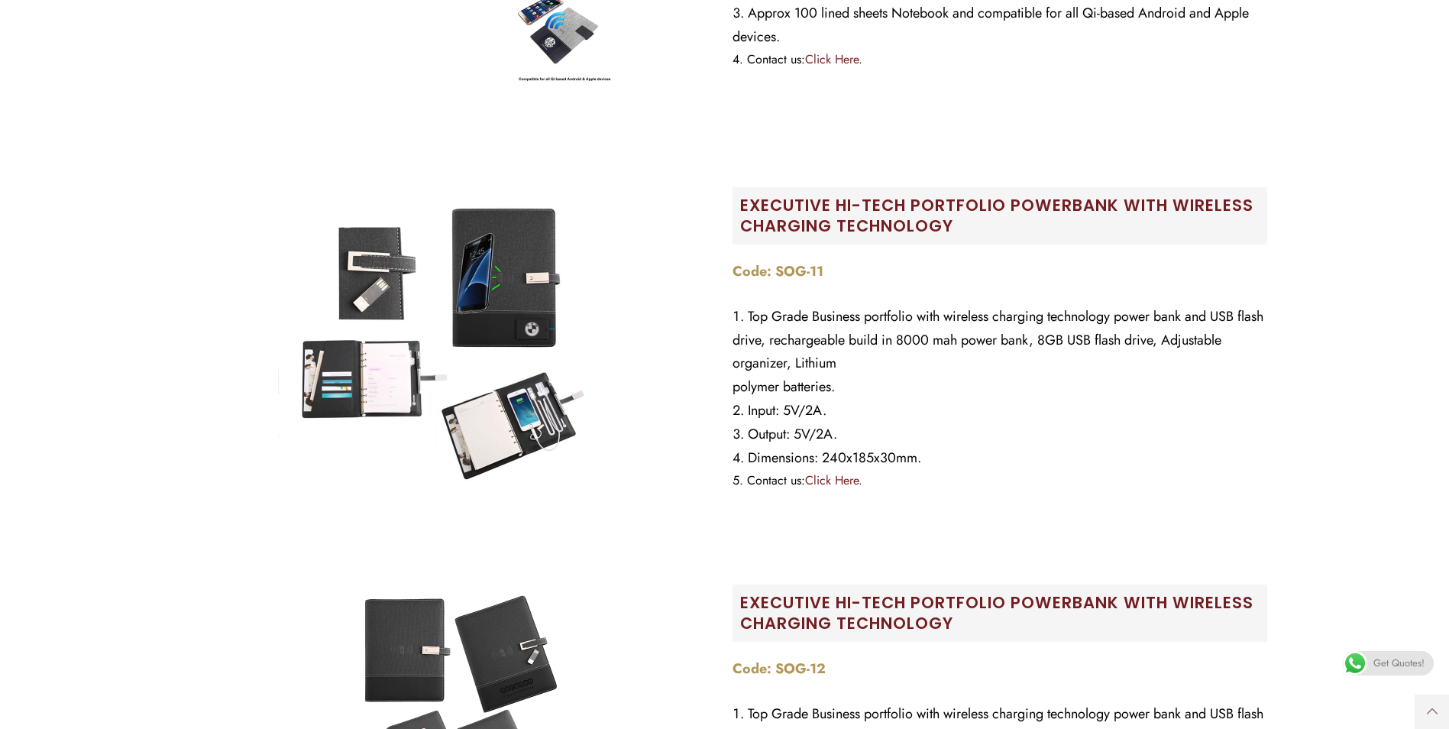
click at [554, 409] on img at bounding box center [450, 344] width 382 height 382
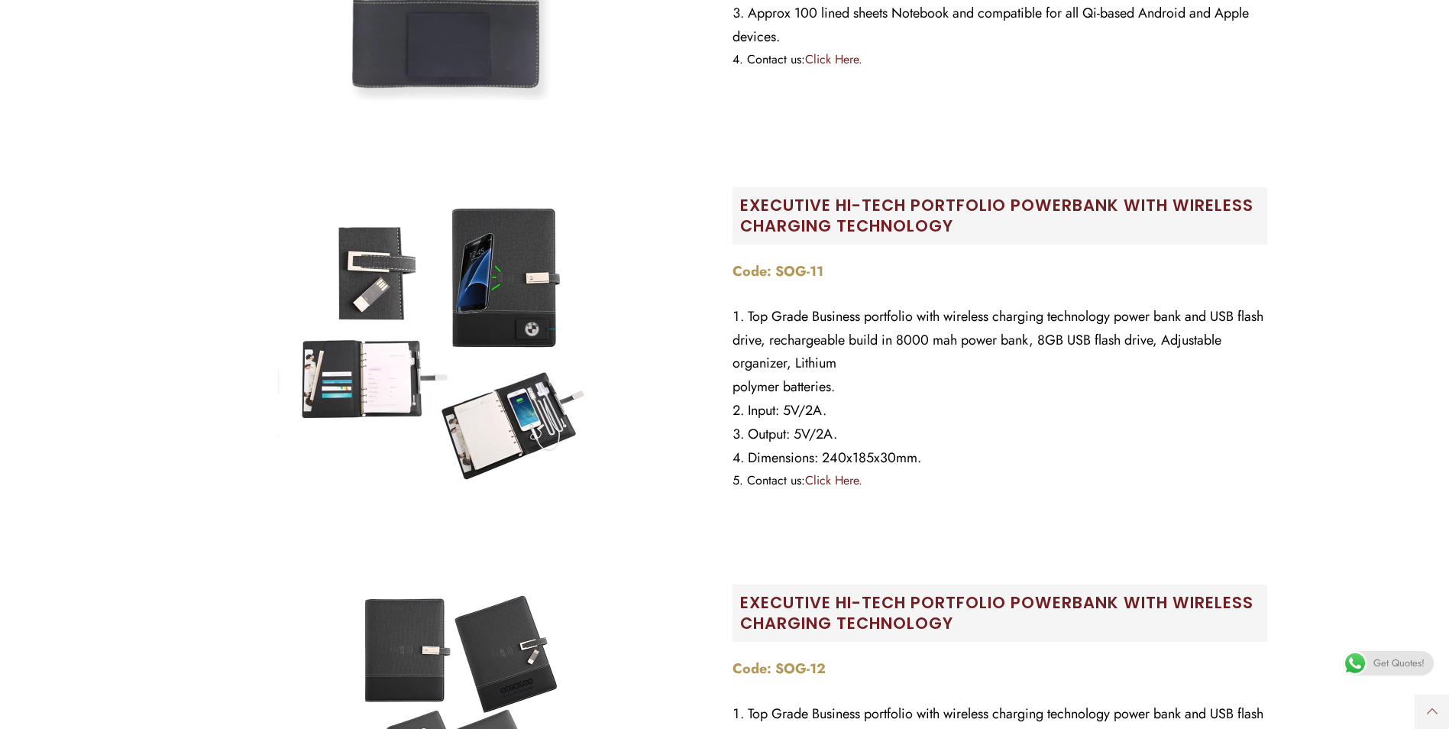
click at [490, 302] on img at bounding box center [450, 344] width 382 height 382
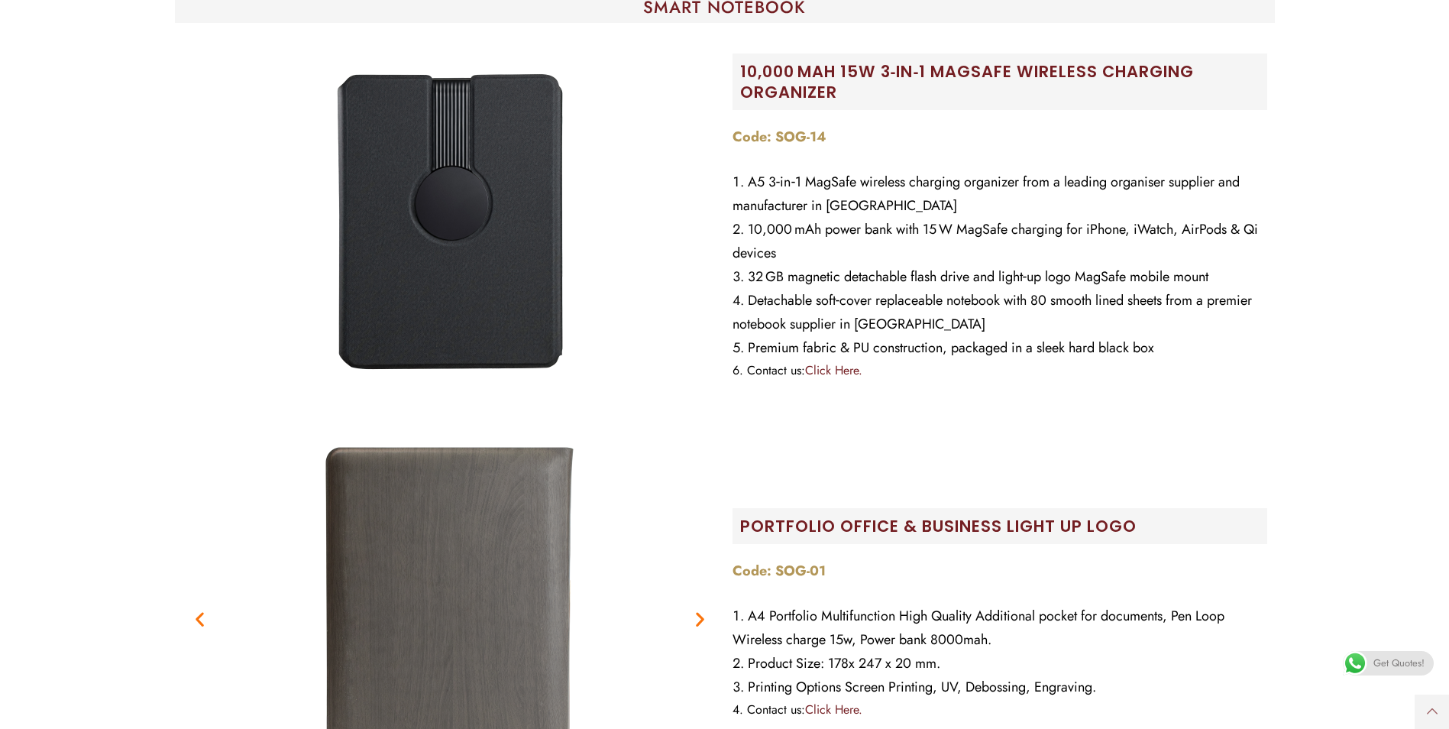
scroll to position [458, 0]
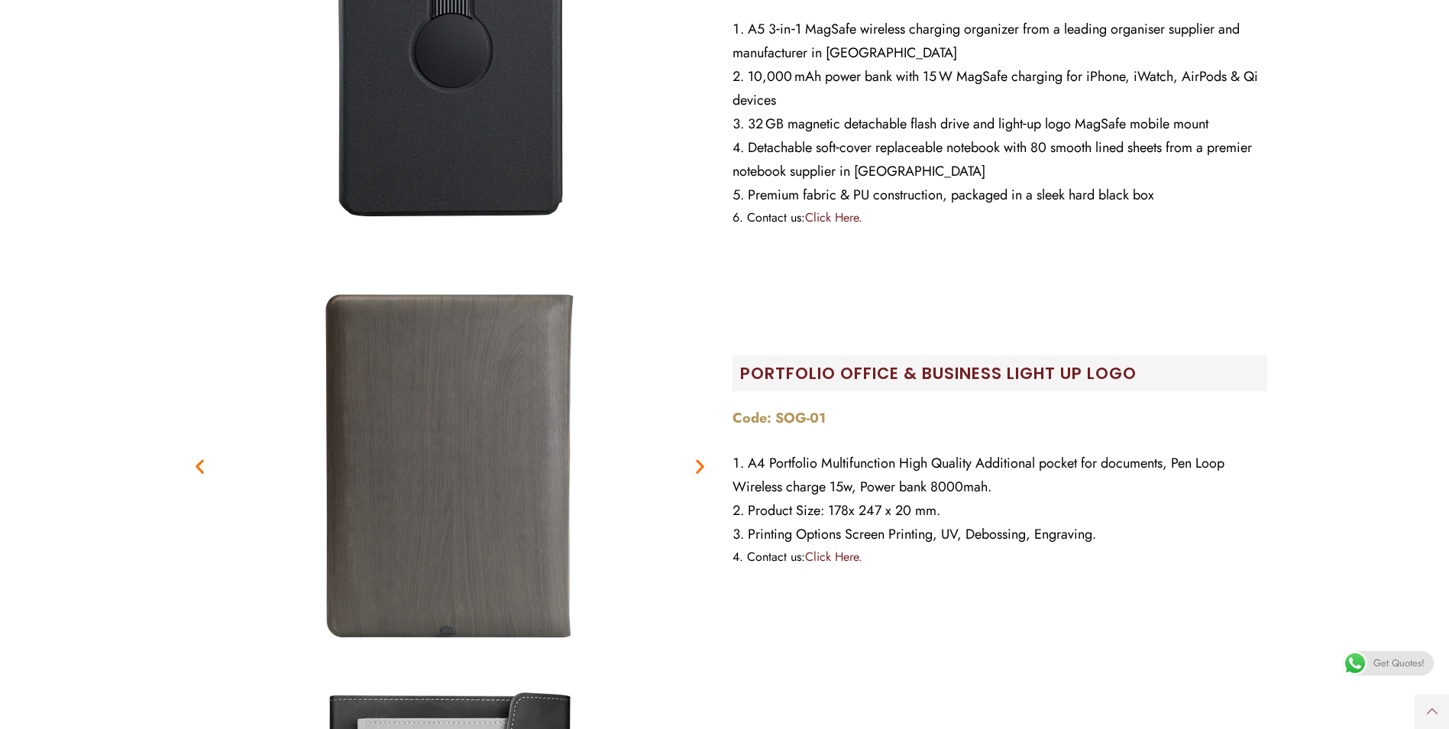
click at [695, 472] on icon "Next slide" at bounding box center [699, 465] width 19 height 19
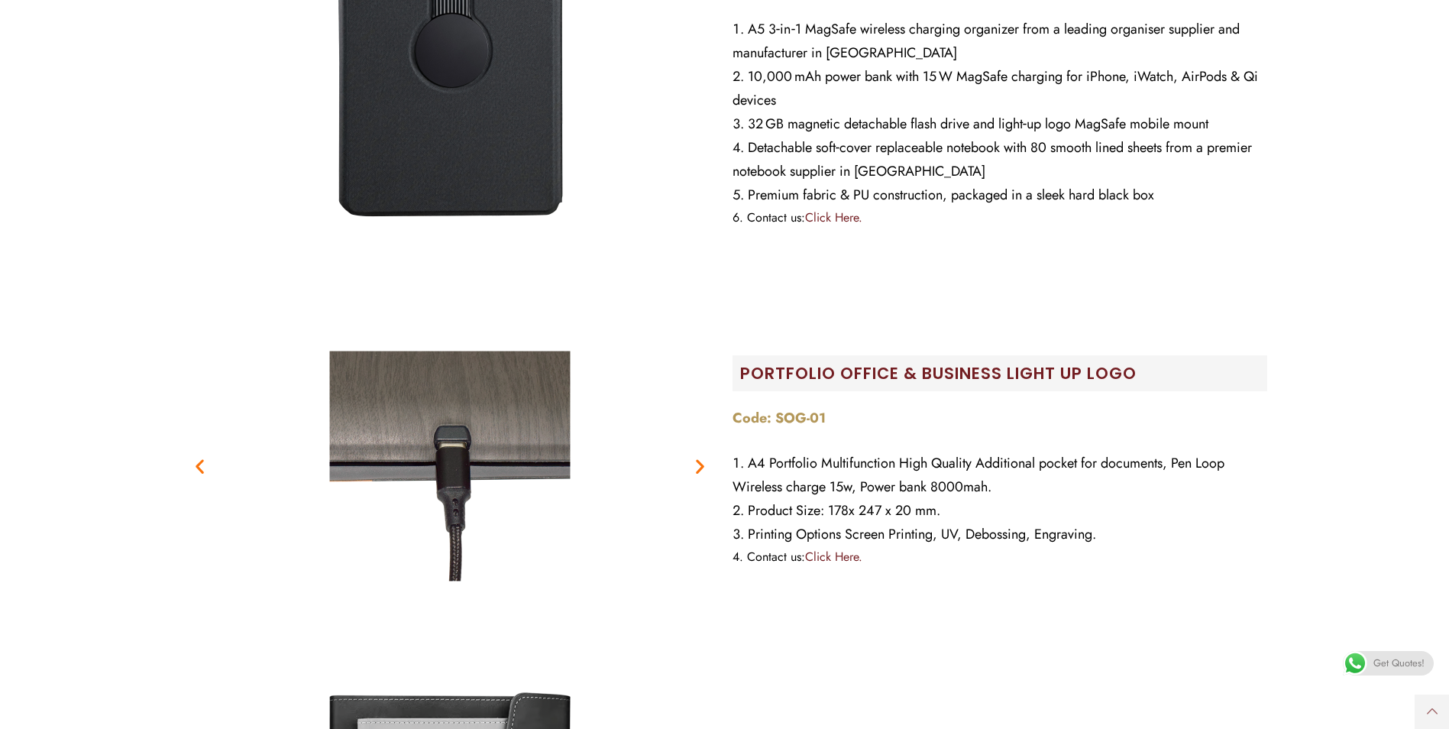
click at [695, 472] on icon "Next slide" at bounding box center [699, 465] width 19 height 19
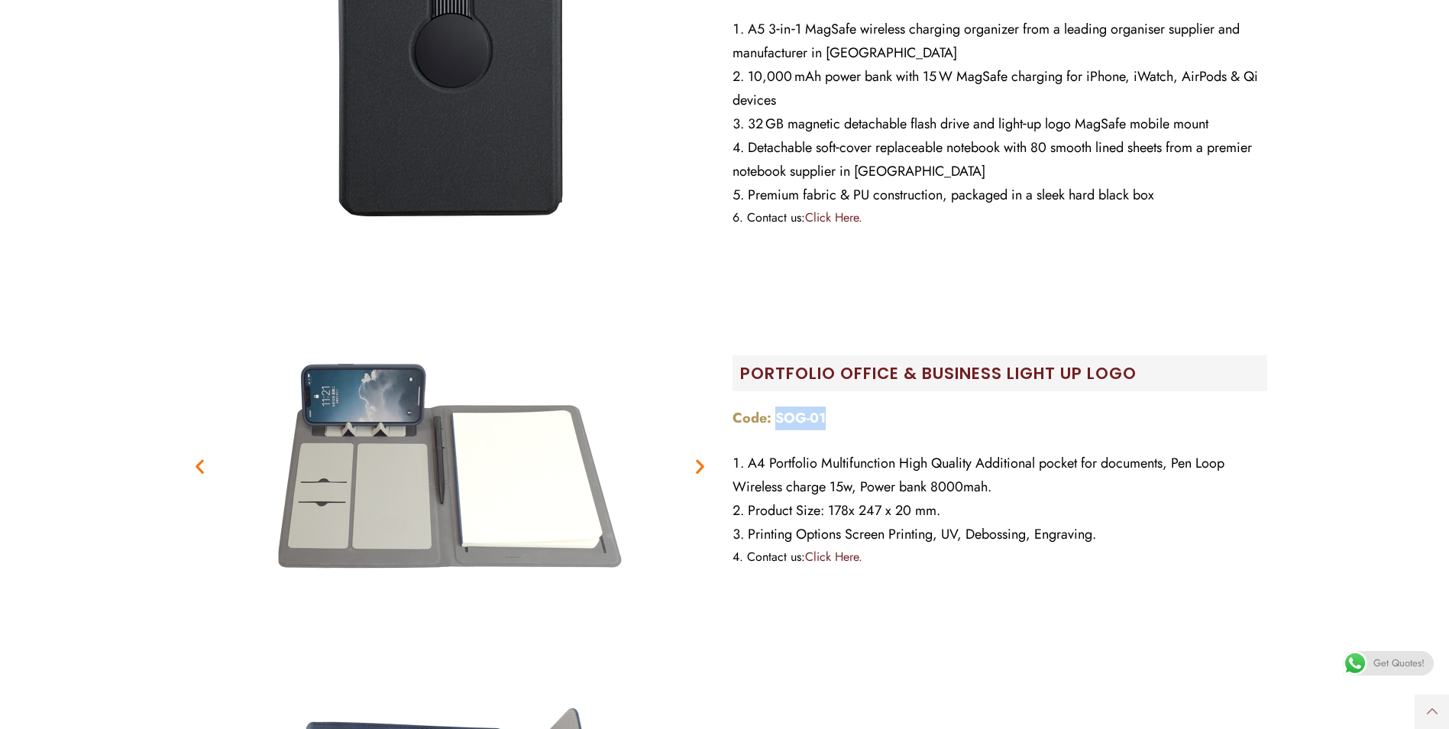
drag, startPoint x: 833, startPoint y: 414, endPoint x: 774, endPoint y: 410, distance: 59.7
click at [774, 410] on p "Code: SOG-01" at bounding box center [999, 418] width 535 height 24
copy strong "SOG-01"
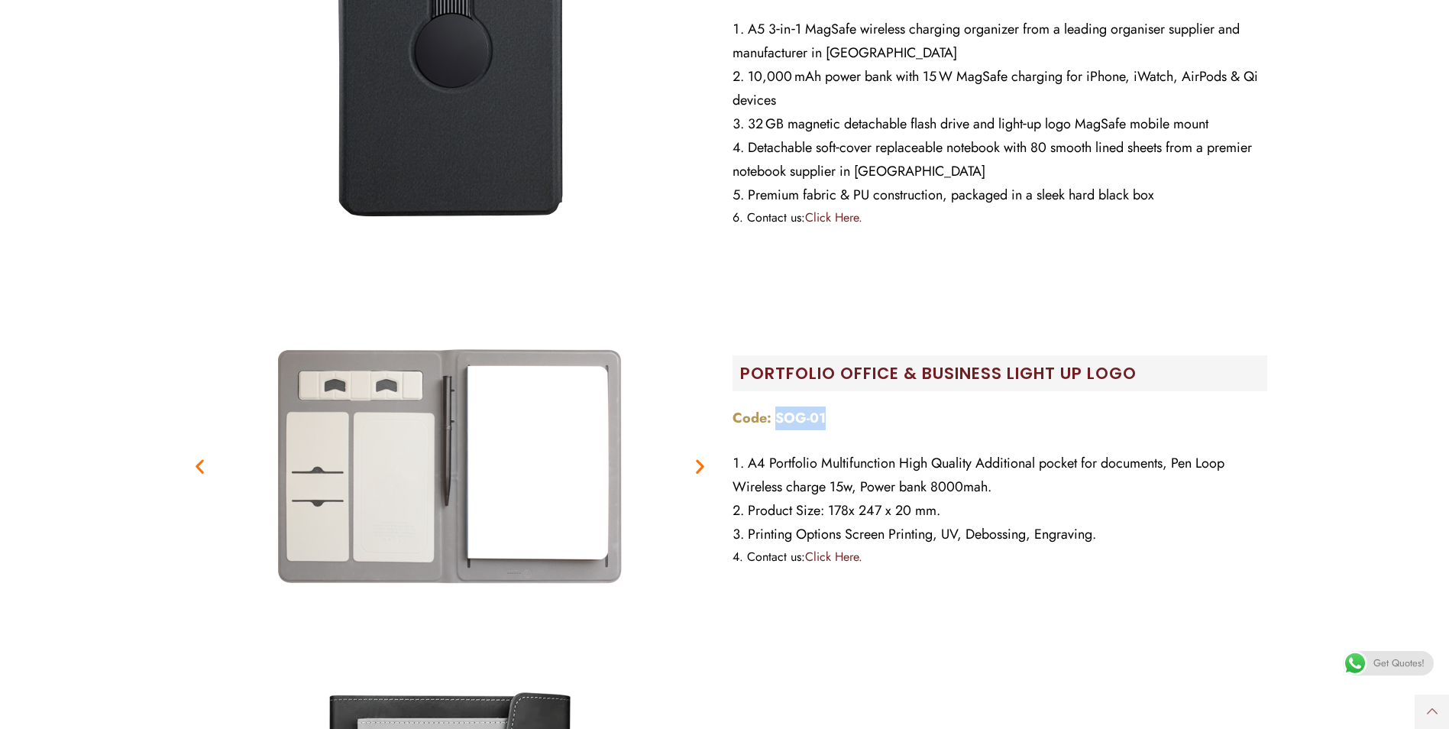
click at [824, 557] on link "Click Here." at bounding box center [833, 557] width 57 height 18
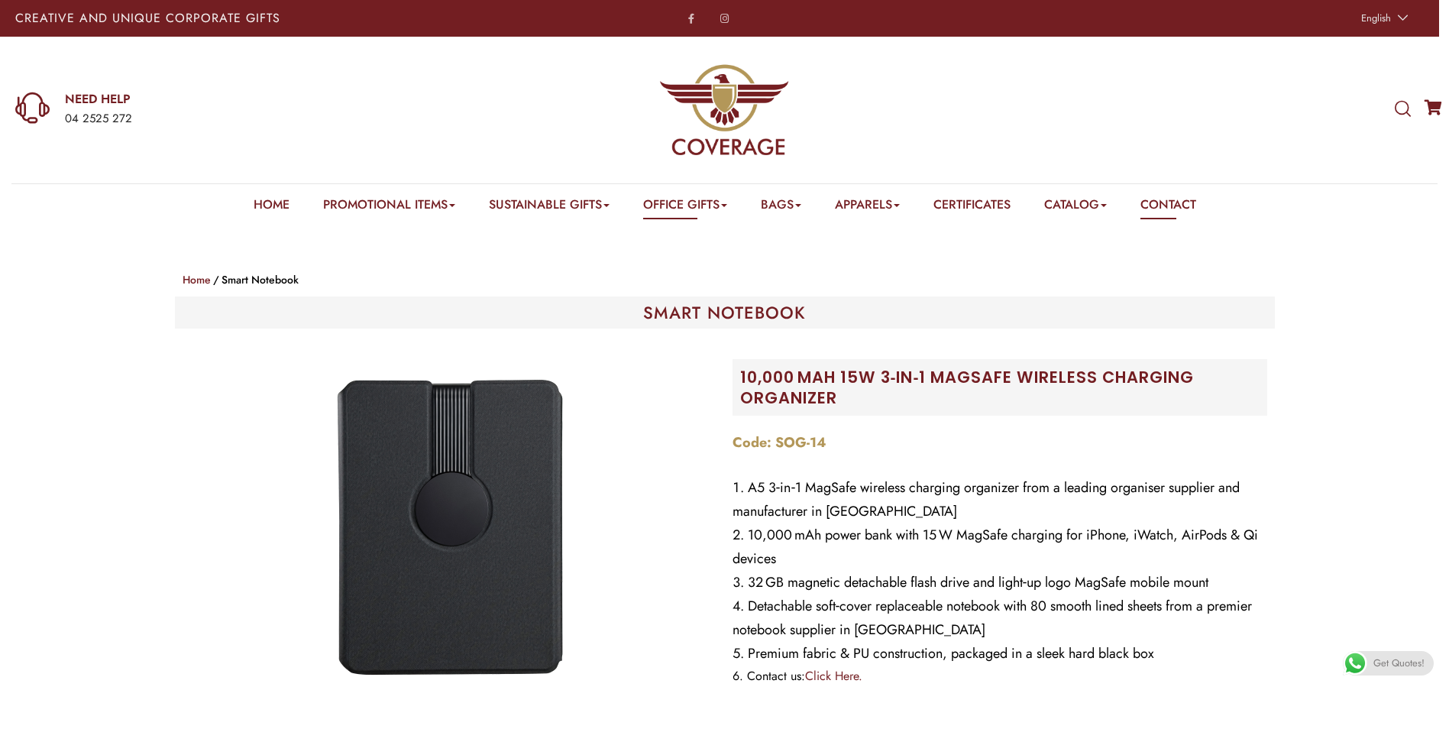
click at [1174, 203] on link "Contact" at bounding box center [1168, 208] width 56 height 24
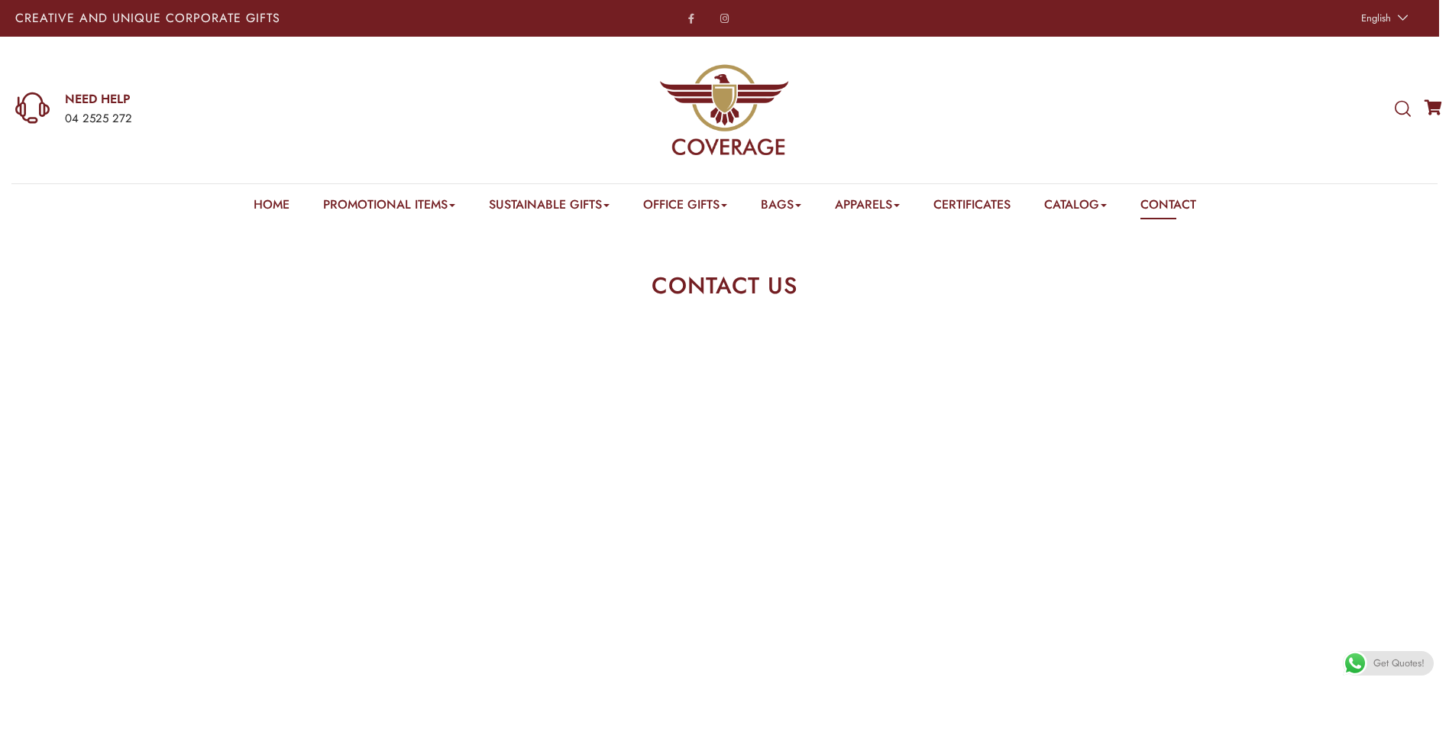
click at [443, 260] on section "CONTACT US" at bounding box center [724, 278] width 1449 height 107
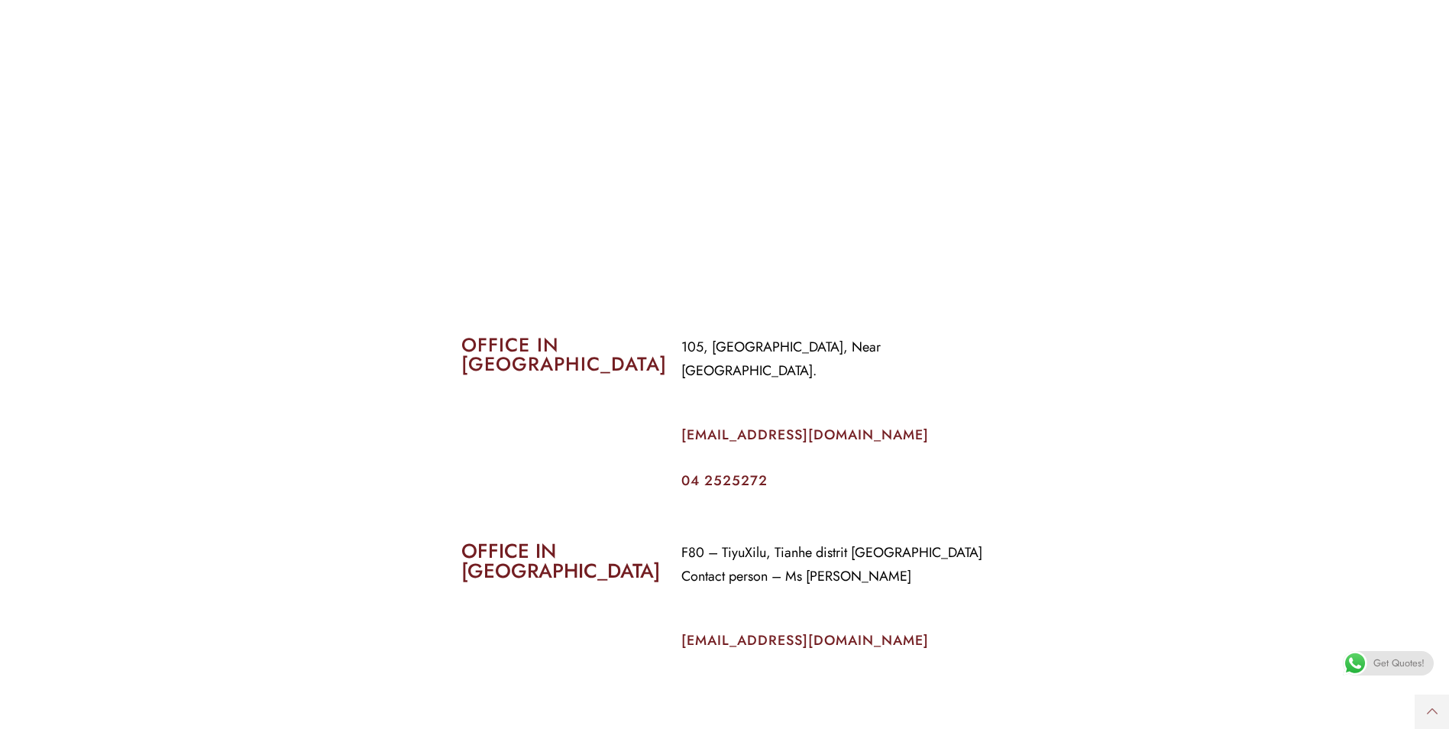
scroll to position [535, 0]
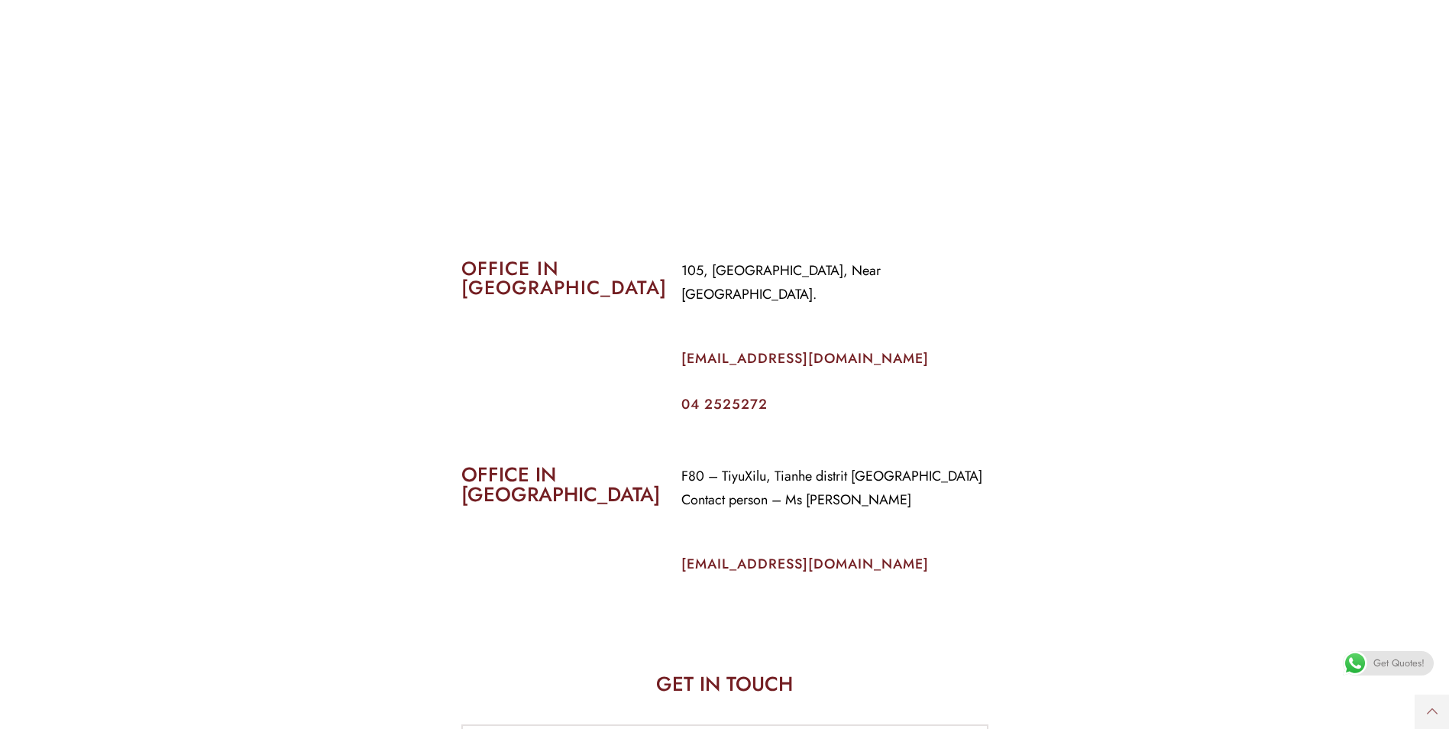
click at [1352, 661] on span at bounding box center [1355, 663] width 24 height 24
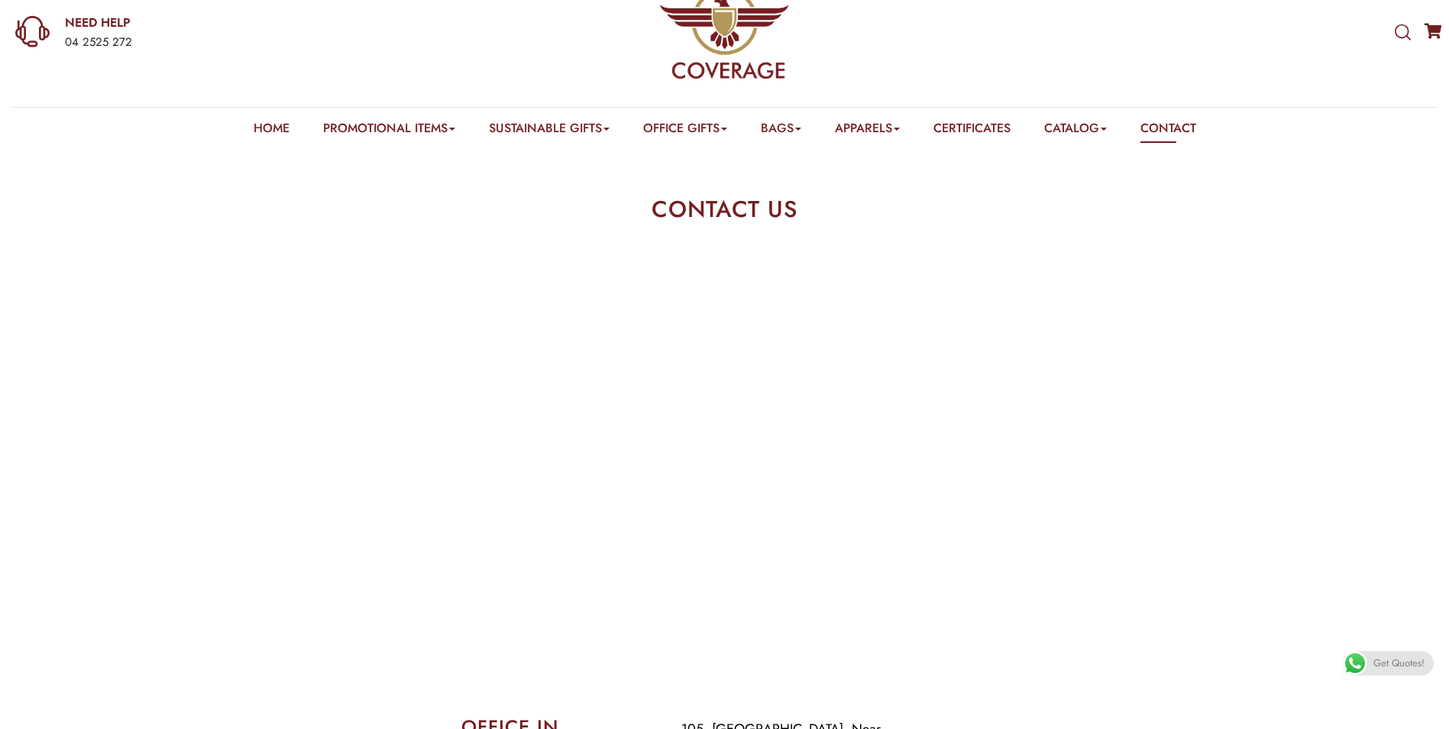
scroll to position [0, 0]
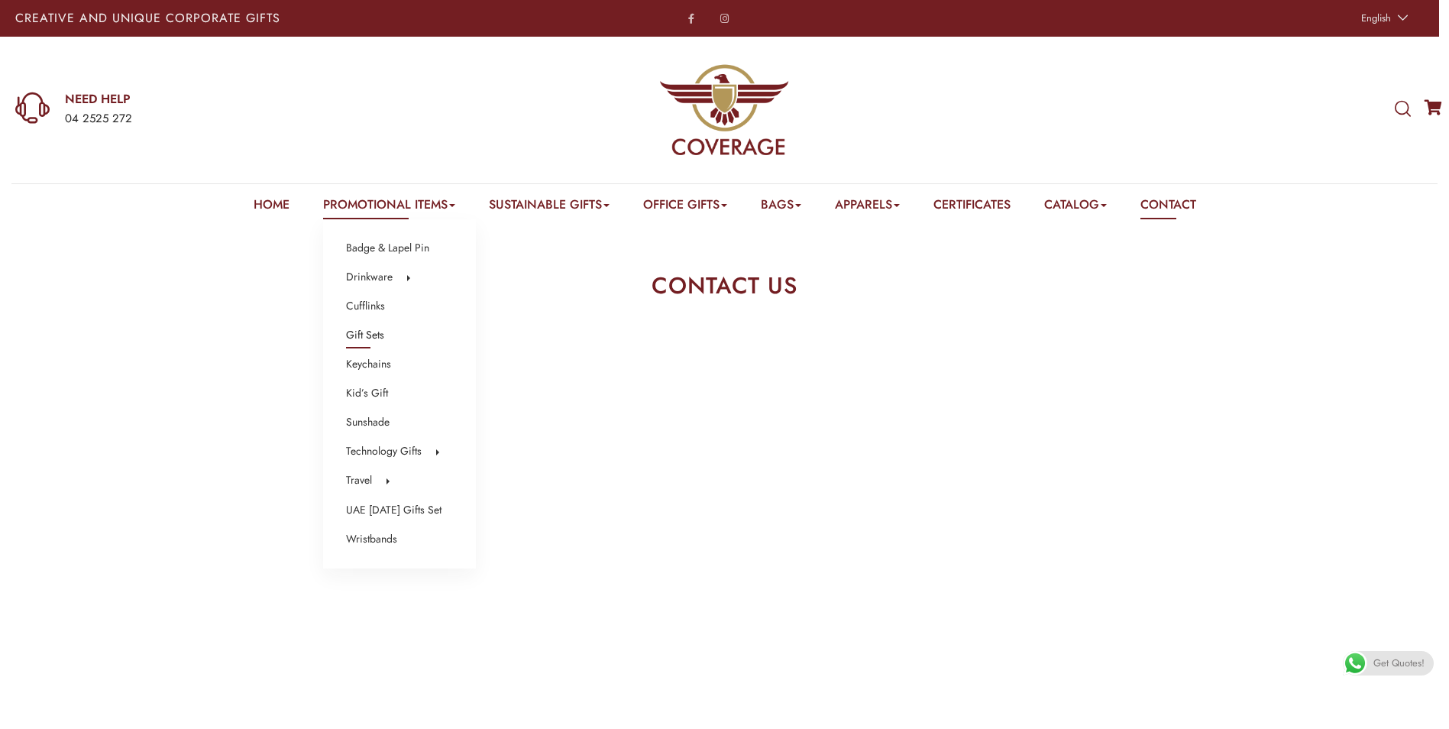
click at [354, 338] on link "Gift Sets" at bounding box center [365, 335] width 38 height 20
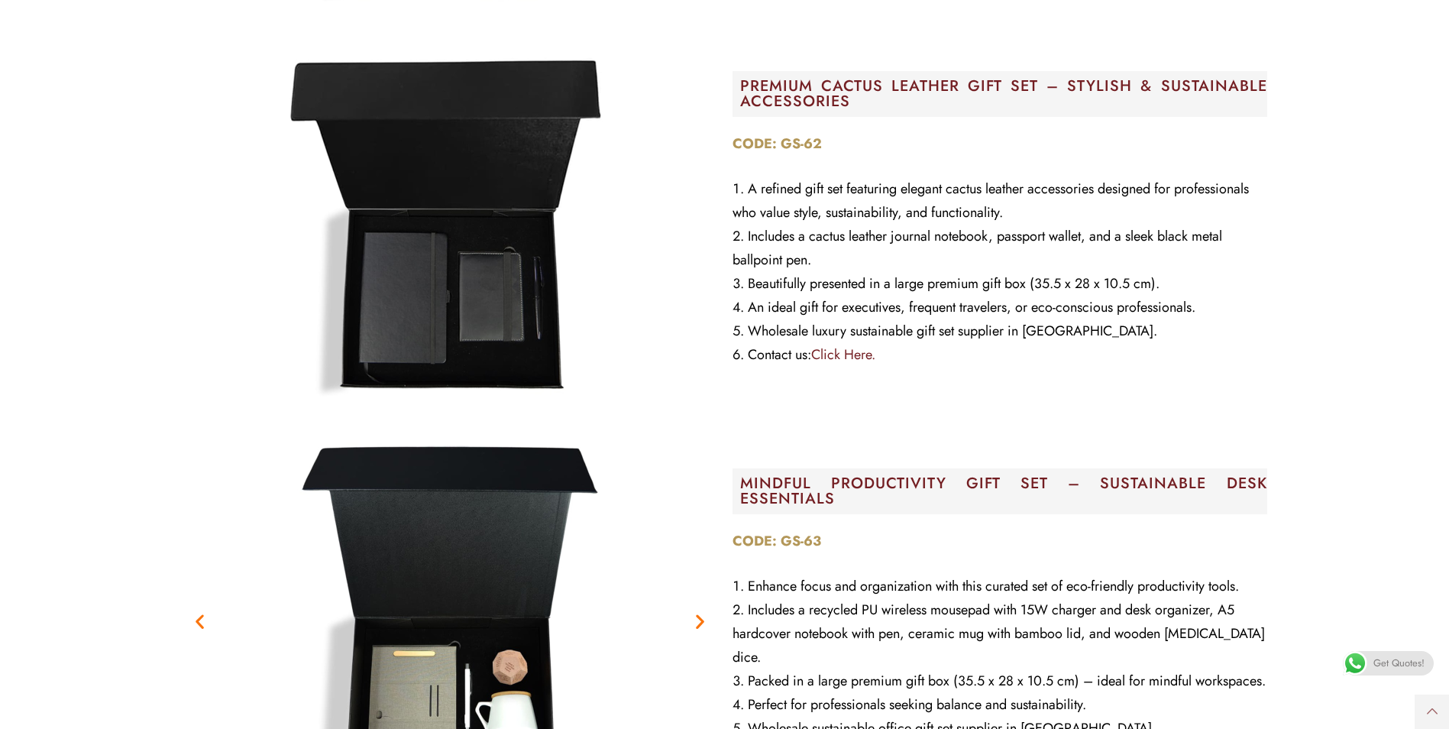
scroll to position [4888, 0]
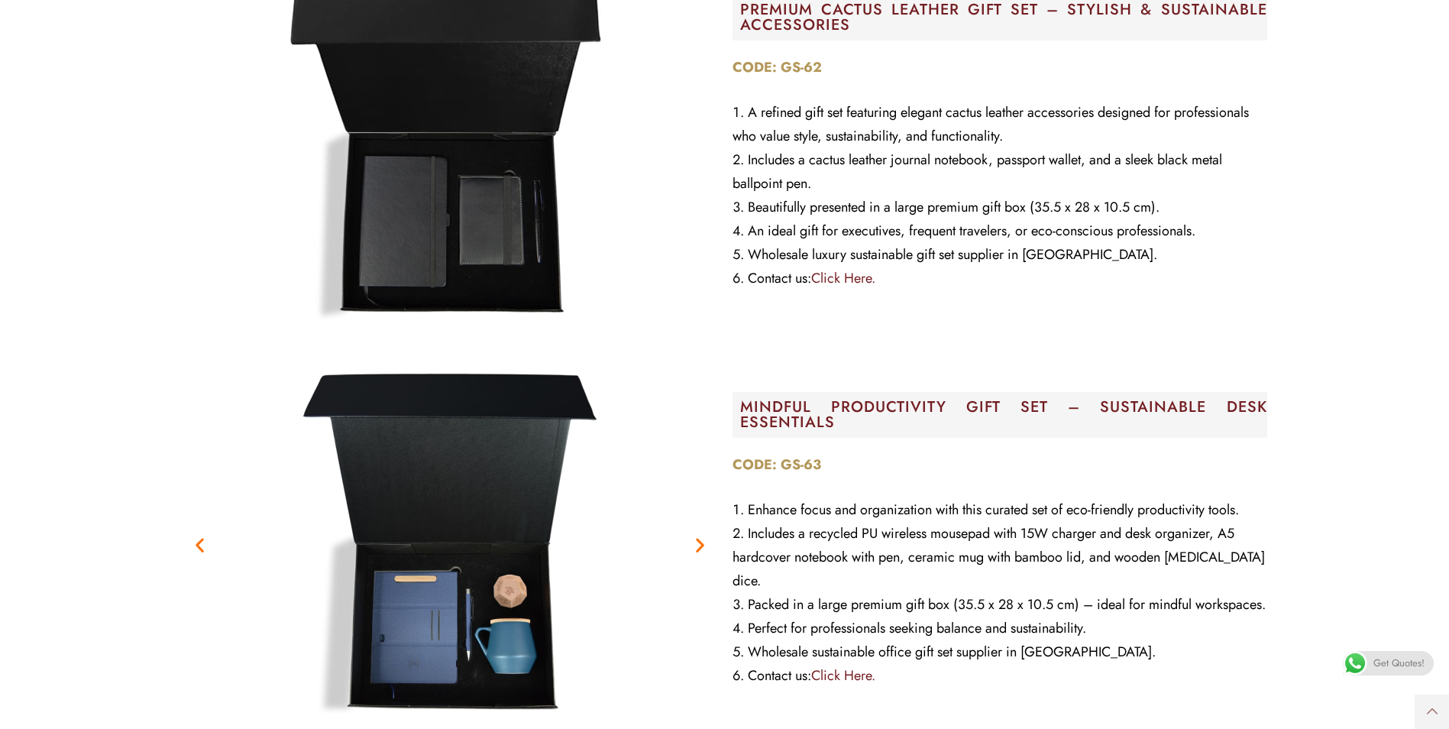
click at [481, 582] on img "3 / 3" at bounding box center [450, 545] width 382 height 382
click at [482, 206] on img "Image Carousel" at bounding box center [450, 147] width 382 height 382
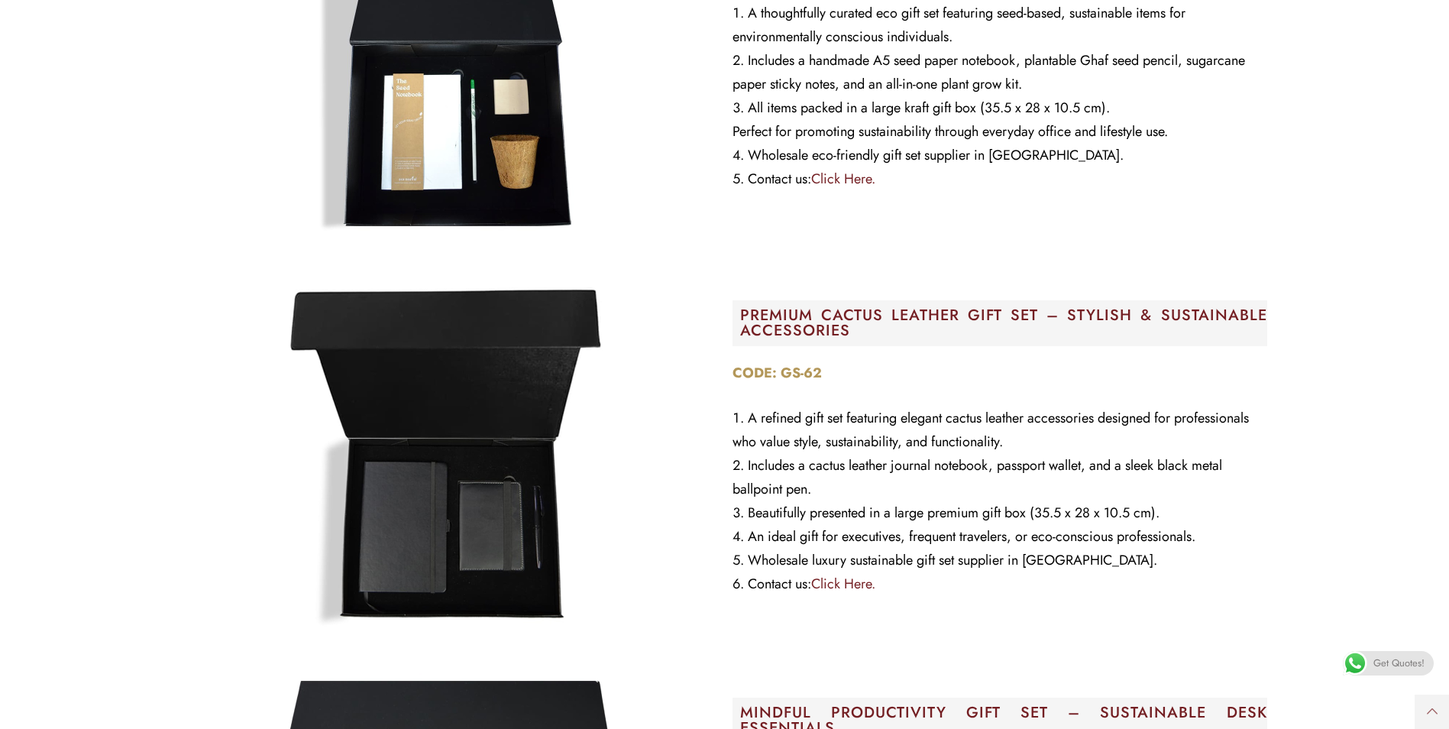
scroll to position [4735, 0]
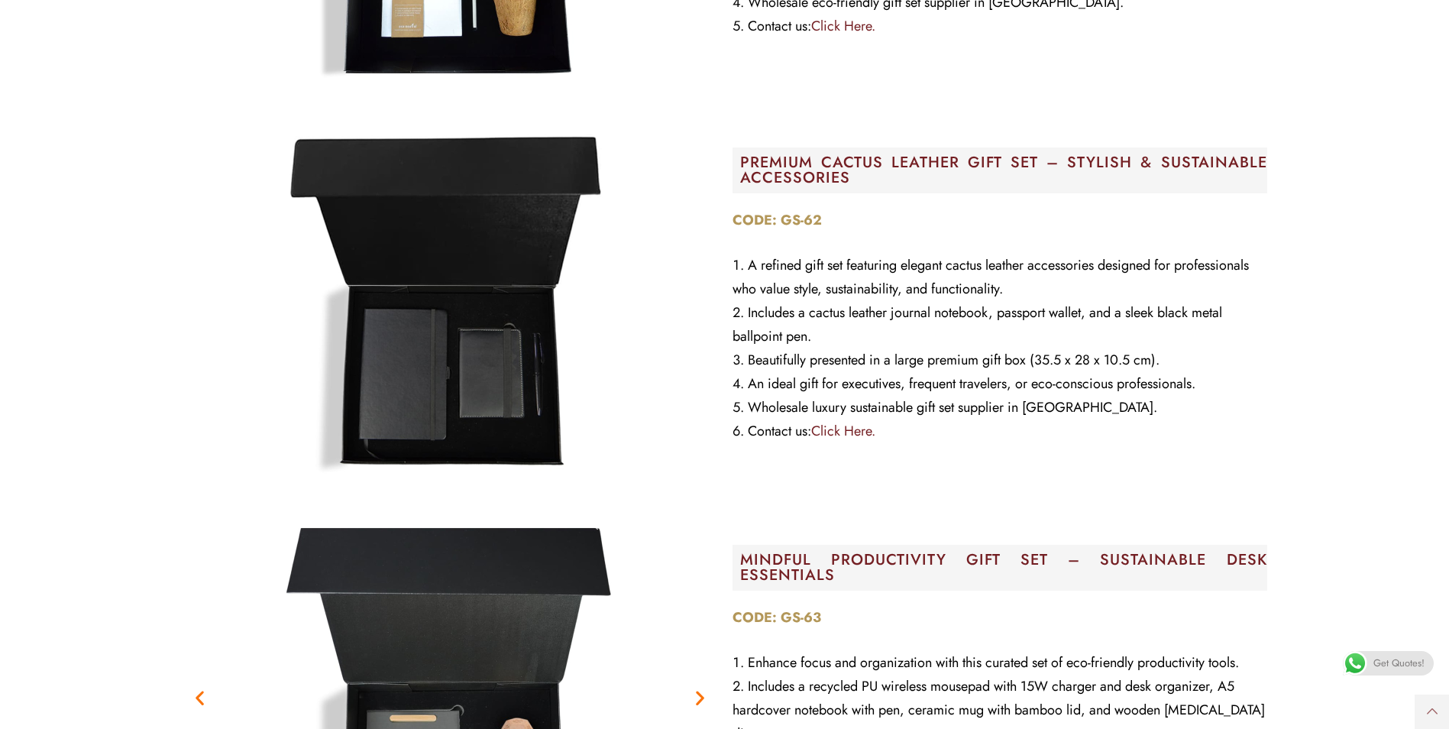
click at [453, 361] on img "Image Carousel" at bounding box center [450, 300] width 382 height 382
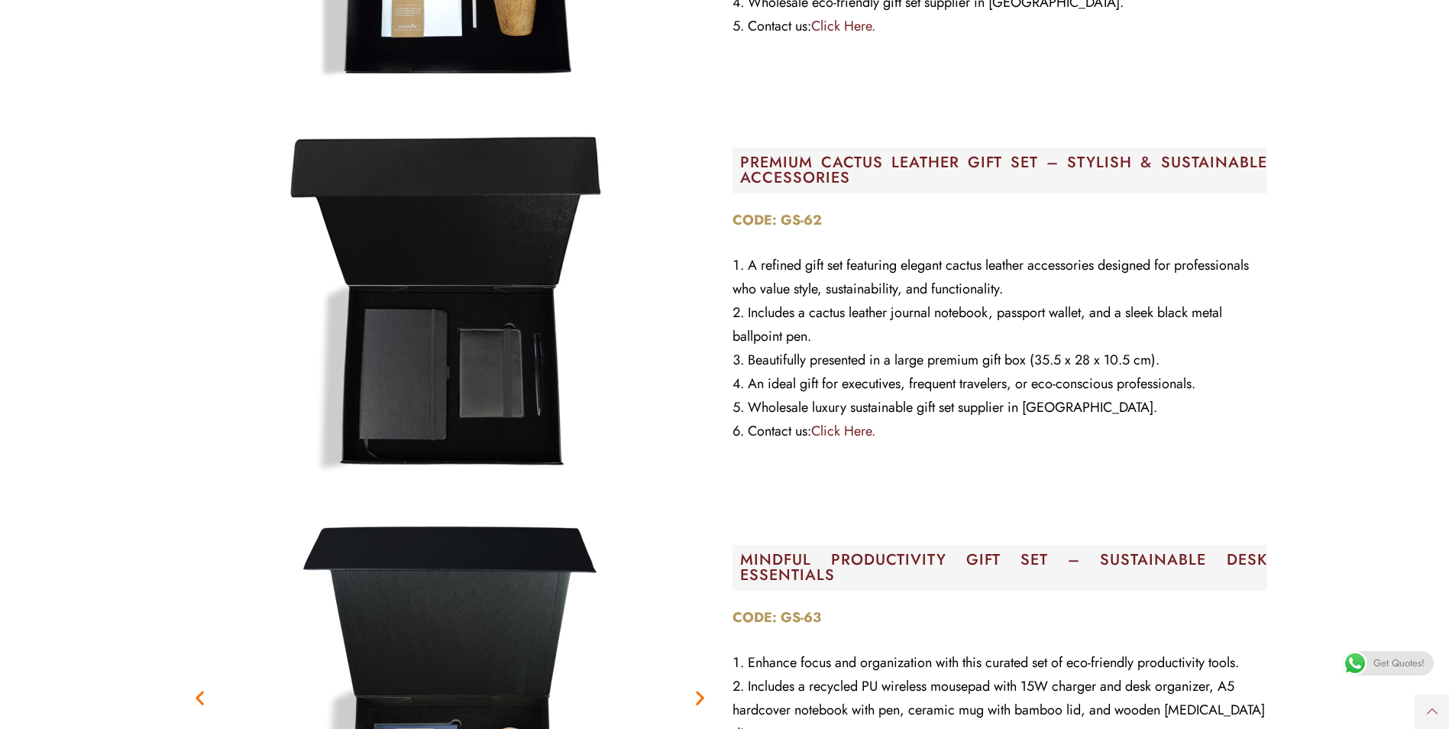
click at [840, 431] on link "Click Here." at bounding box center [843, 431] width 64 height 20
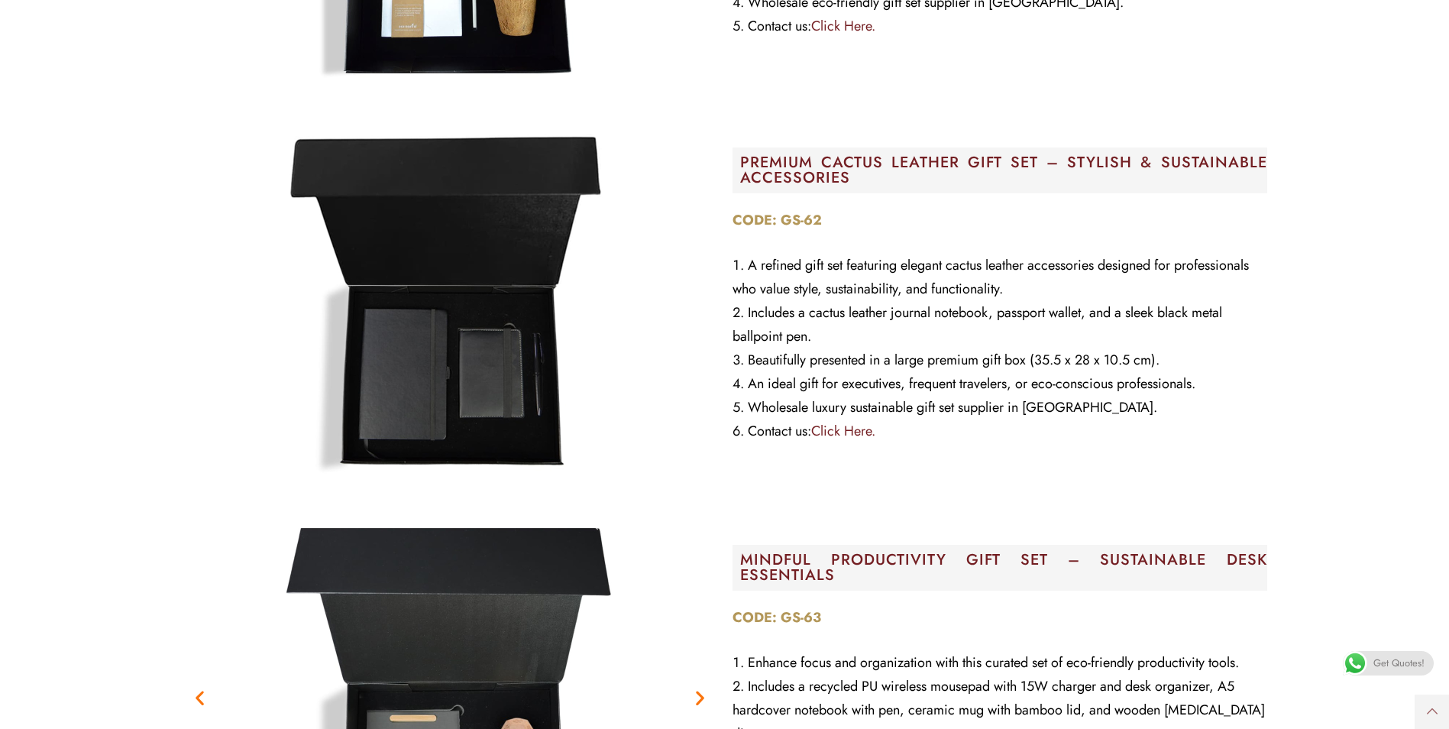
click at [851, 428] on link "Click Here." at bounding box center [843, 431] width 64 height 20
click at [829, 431] on link "Click Here." at bounding box center [843, 431] width 64 height 20
click at [450, 257] on img "Image Carousel" at bounding box center [450, 300] width 382 height 382
click at [453, 318] on img "Image Carousel" at bounding box center [450, 300] width 382 height 382
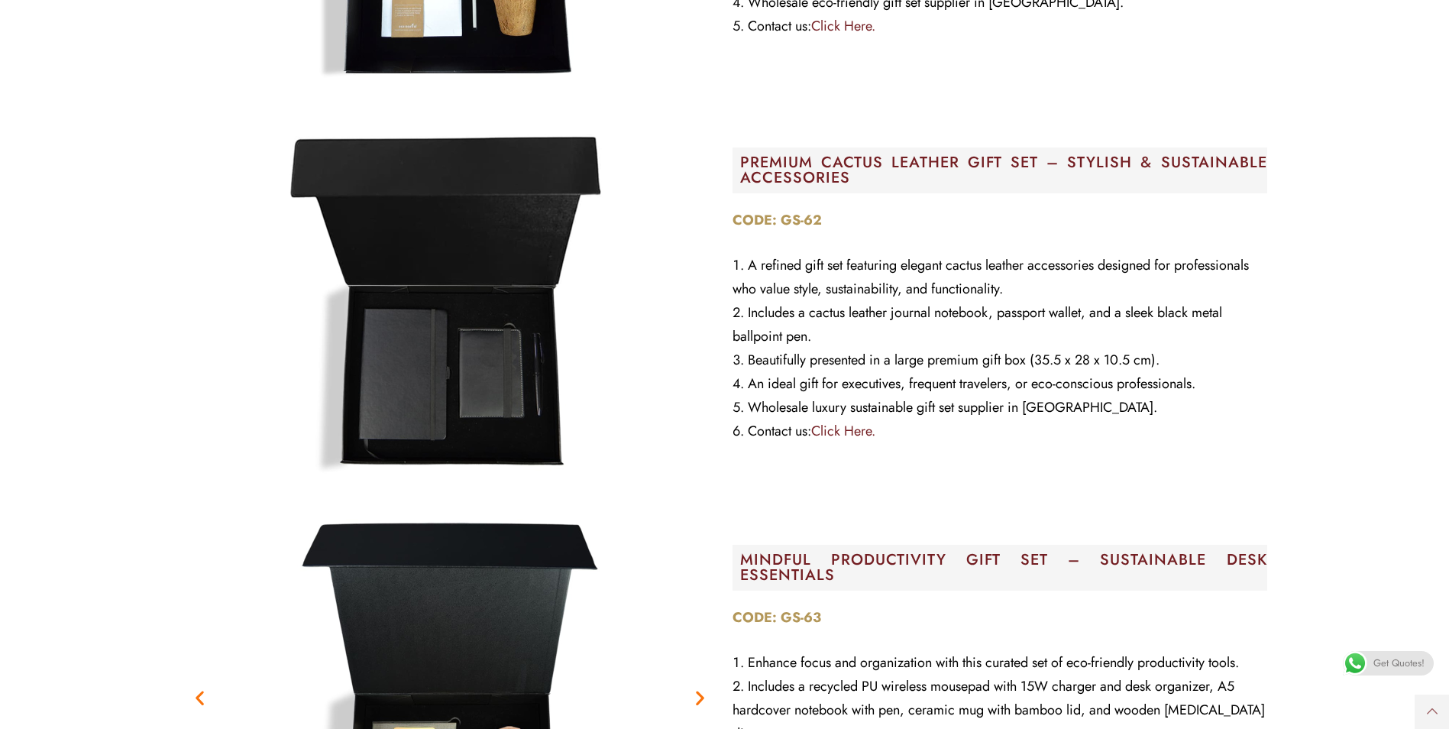
click at [874, 331] on li "Includes a cactus leather journal notebook, passport wallet, and a sleek black …" at bounding box center [999, 324] width 535 height 47
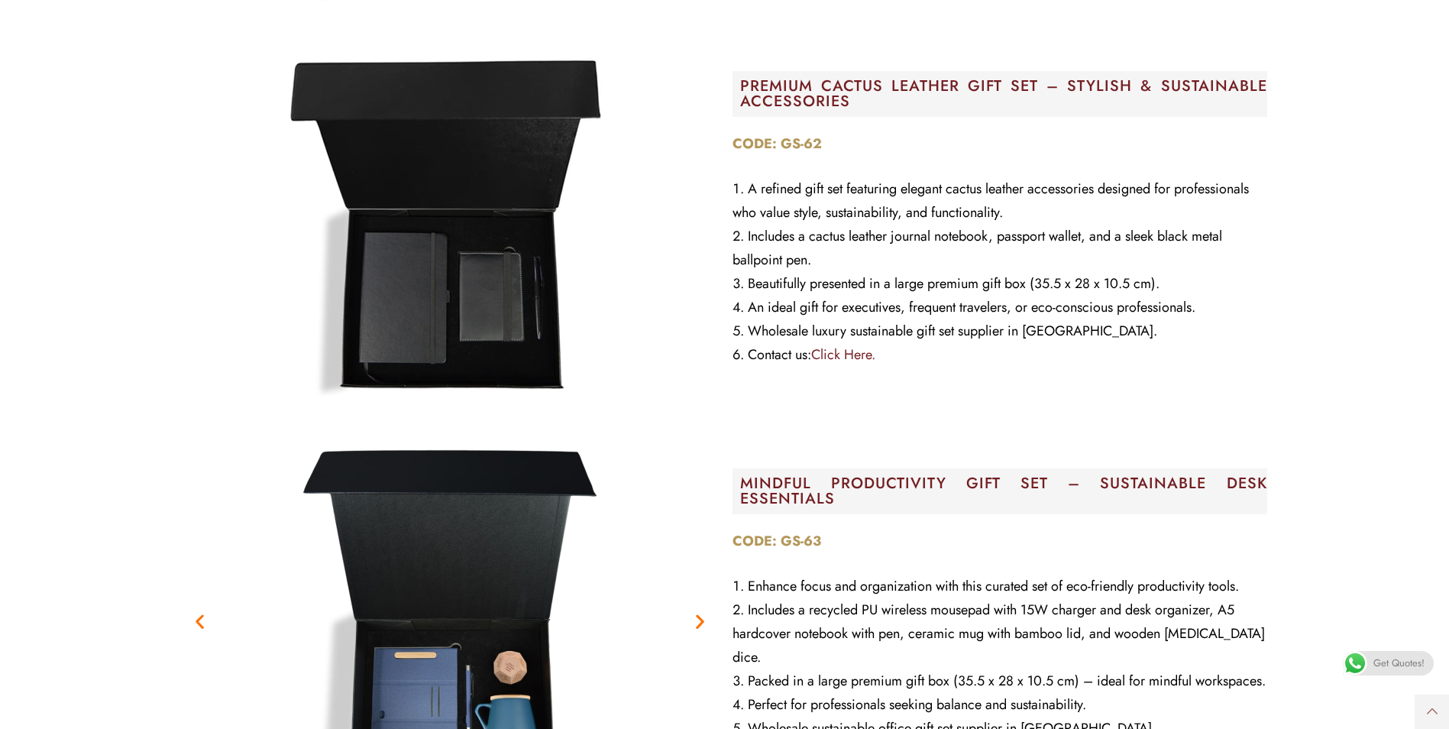
scroll to position [4964, 0]
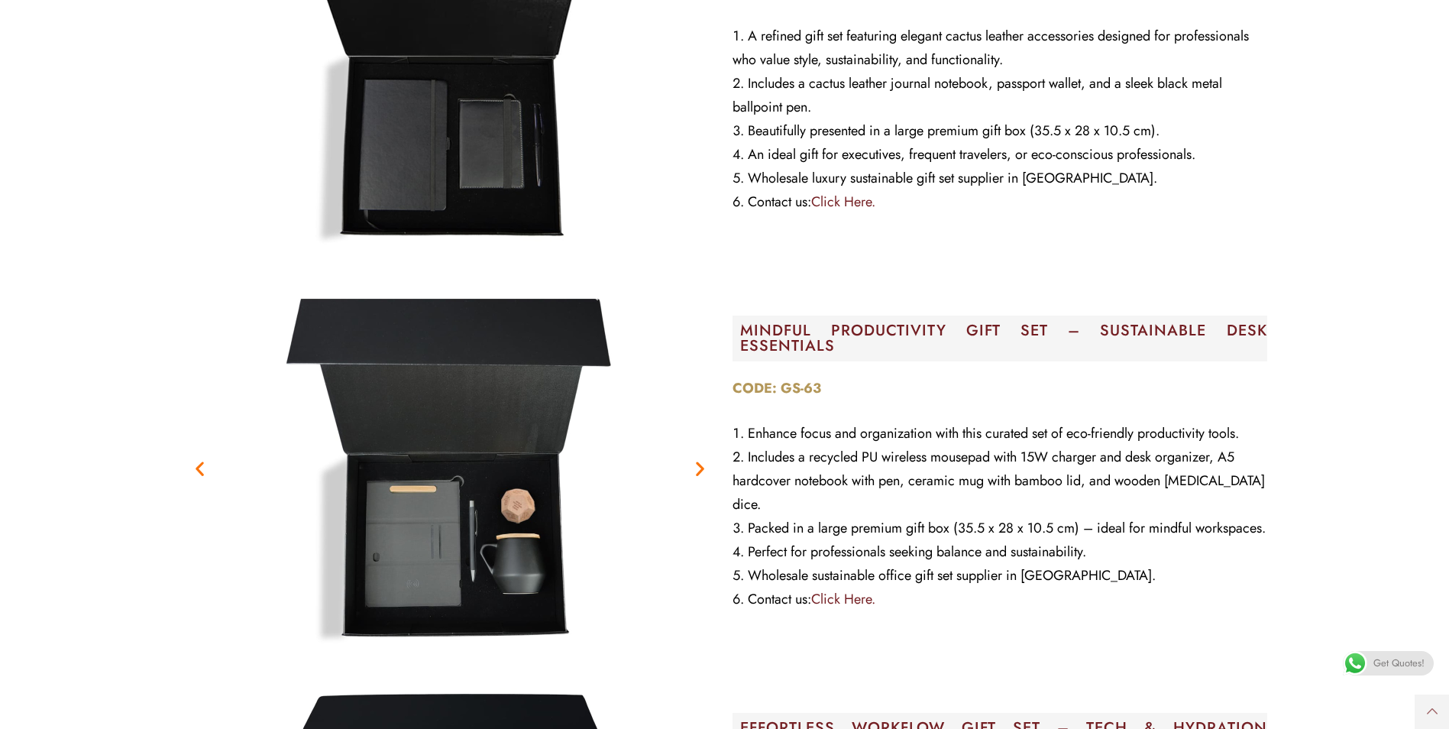
click at [1356, 662] on span at bounding box center [1355, 663] width 24 height 24
drag, startPoint x: 826, startPoint y: 374, endPoint x: 727, endPoint y: 373, distance: 99.3
click at [727, 373] on div "MINDFUL PRODUCTIVITY GIFT SET – SUSTAINABLE DESK ESSENTIALS CODE: GS-63 Enhance…" at bounding box center [1000, 468] width 550 height 397
copy strong "CODE: GS-63"
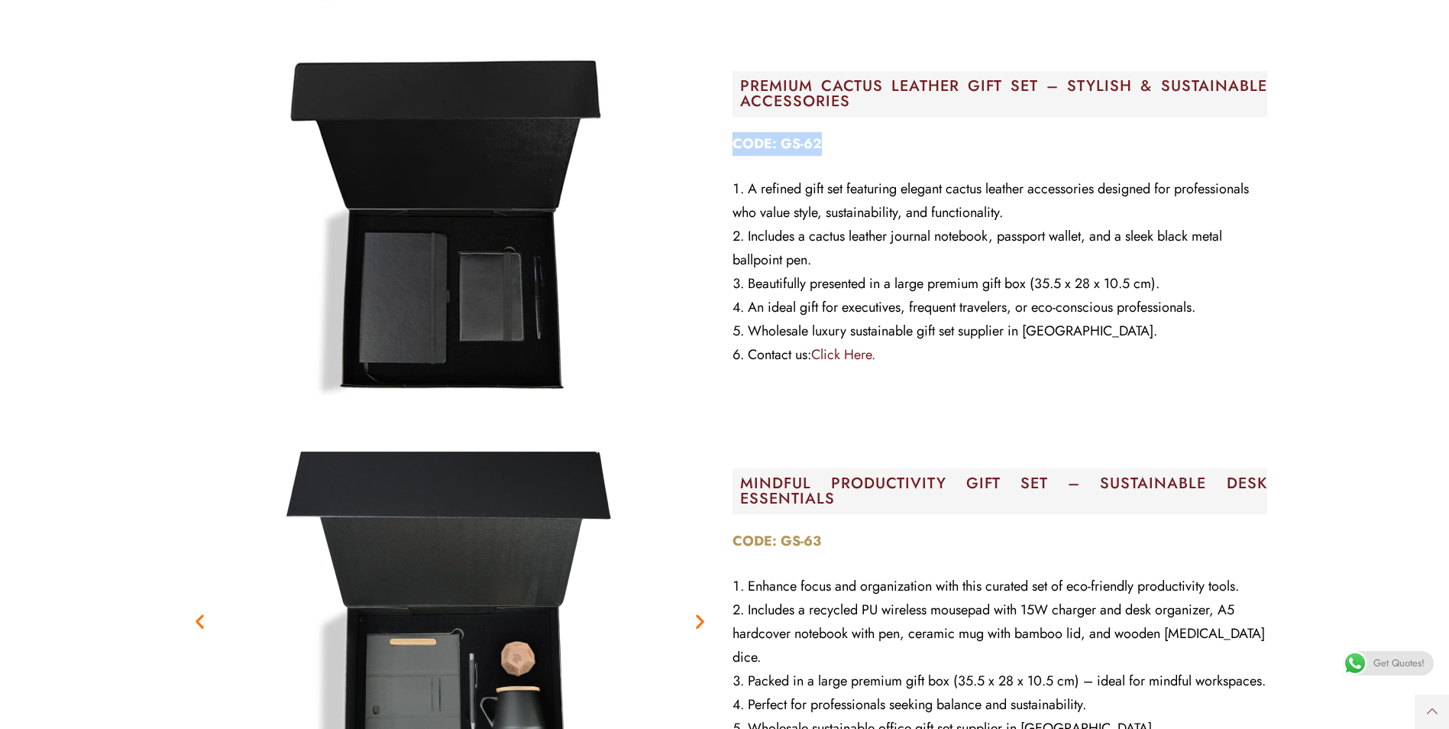
drag, startPoint x: 825, startPoint y: 144, endPoint x: 732, endPoint y: 141, distance: 93.2
click at [732, 141] on p "CODE: GS-62" at bounding box center [999, 144] width 535 height 24
copy strong "CODE: GS-62"
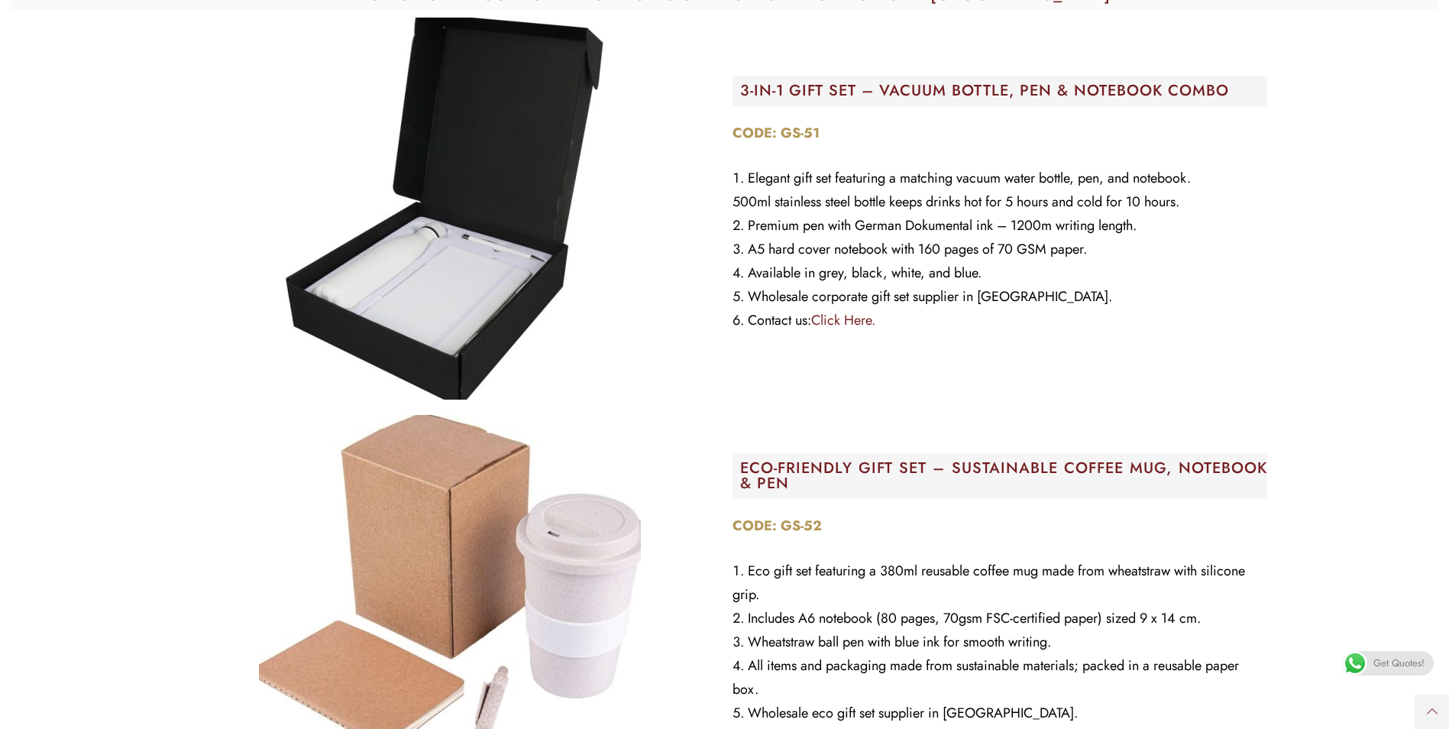
scroll to position [0, 0]
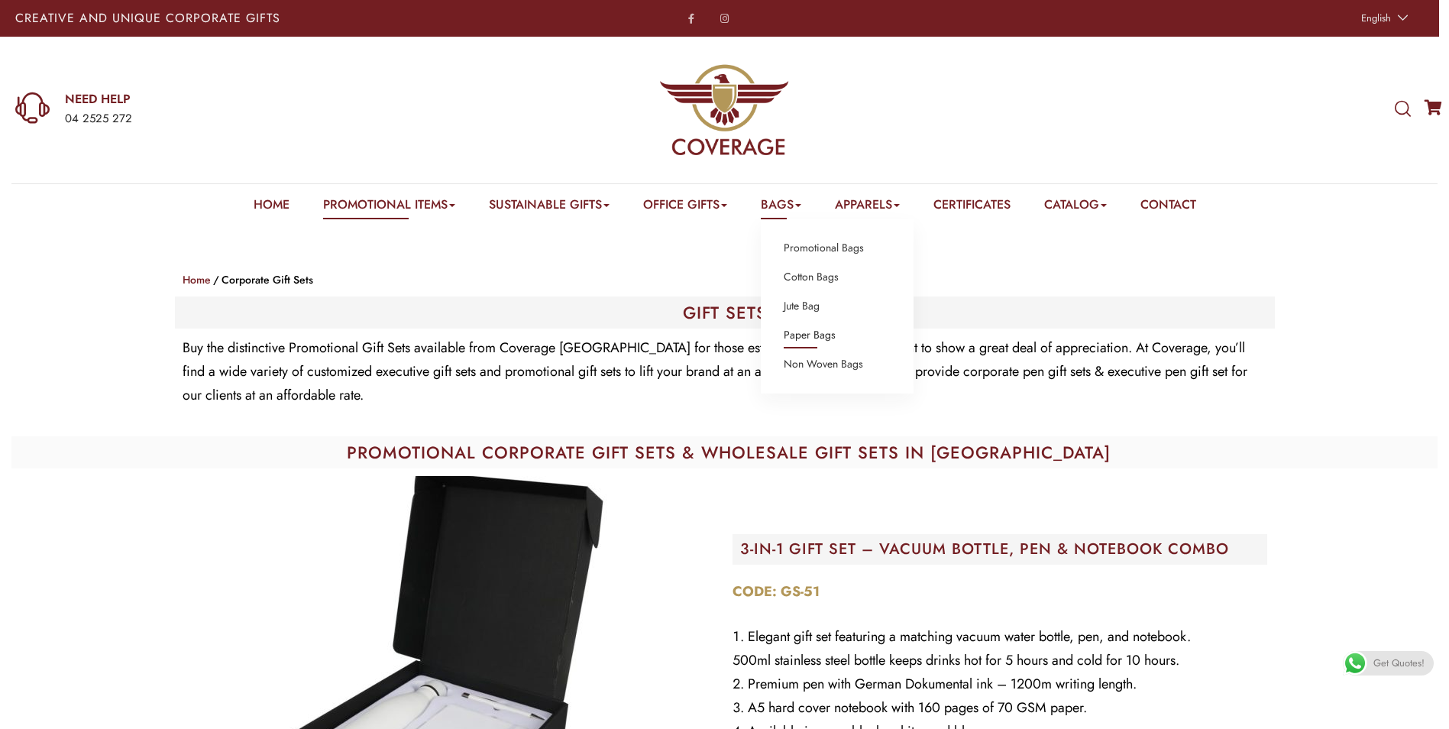
click at [816, 331] on link "Paper Bags" at bounding box center [810, 335] width 52 height 20
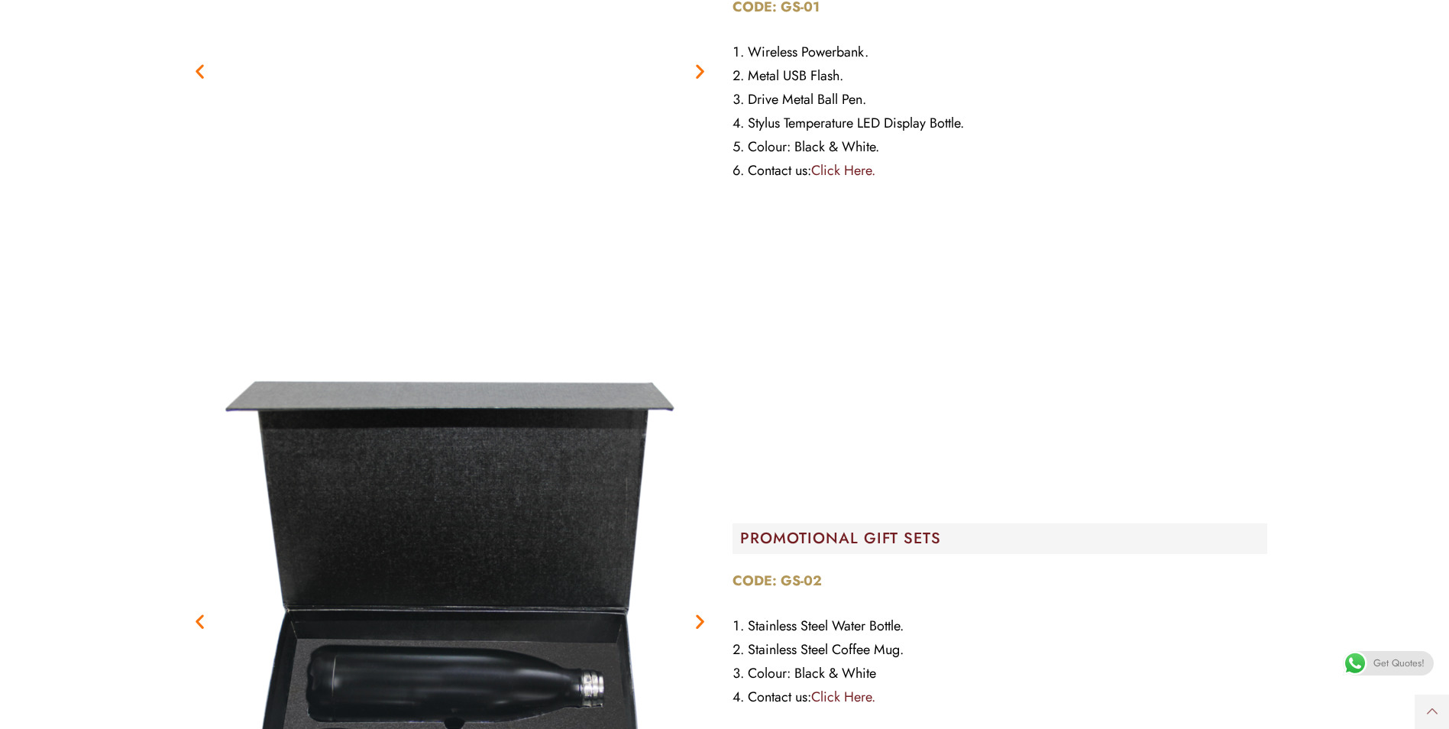
scroll to position [12907, 0]
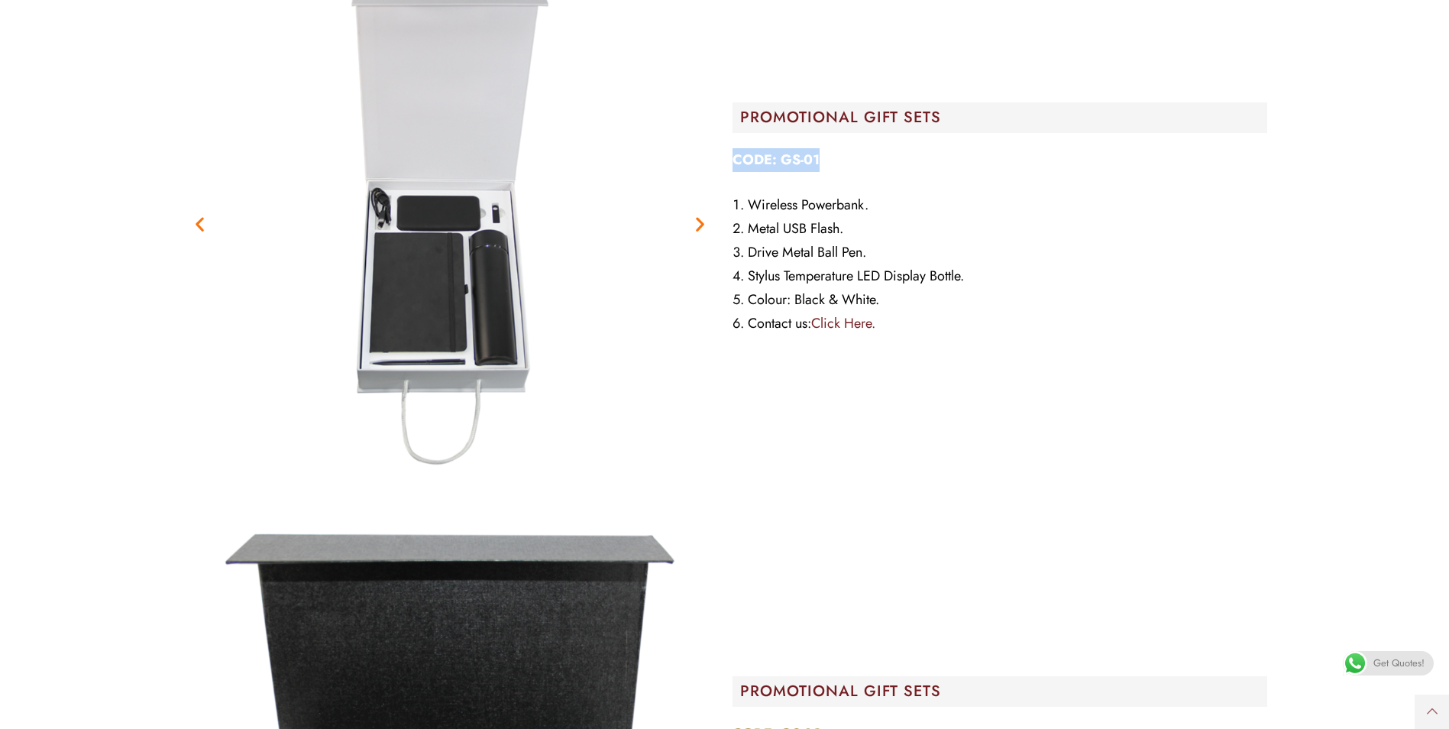
drag, startPoint x: 826, startPoint y: 157, endPoint x: 733, endPoint y: 150, distance: 92.7
click at [733, 150] on p "CODE: GS-01" at bounding box center [999, 160] width 535 height 24
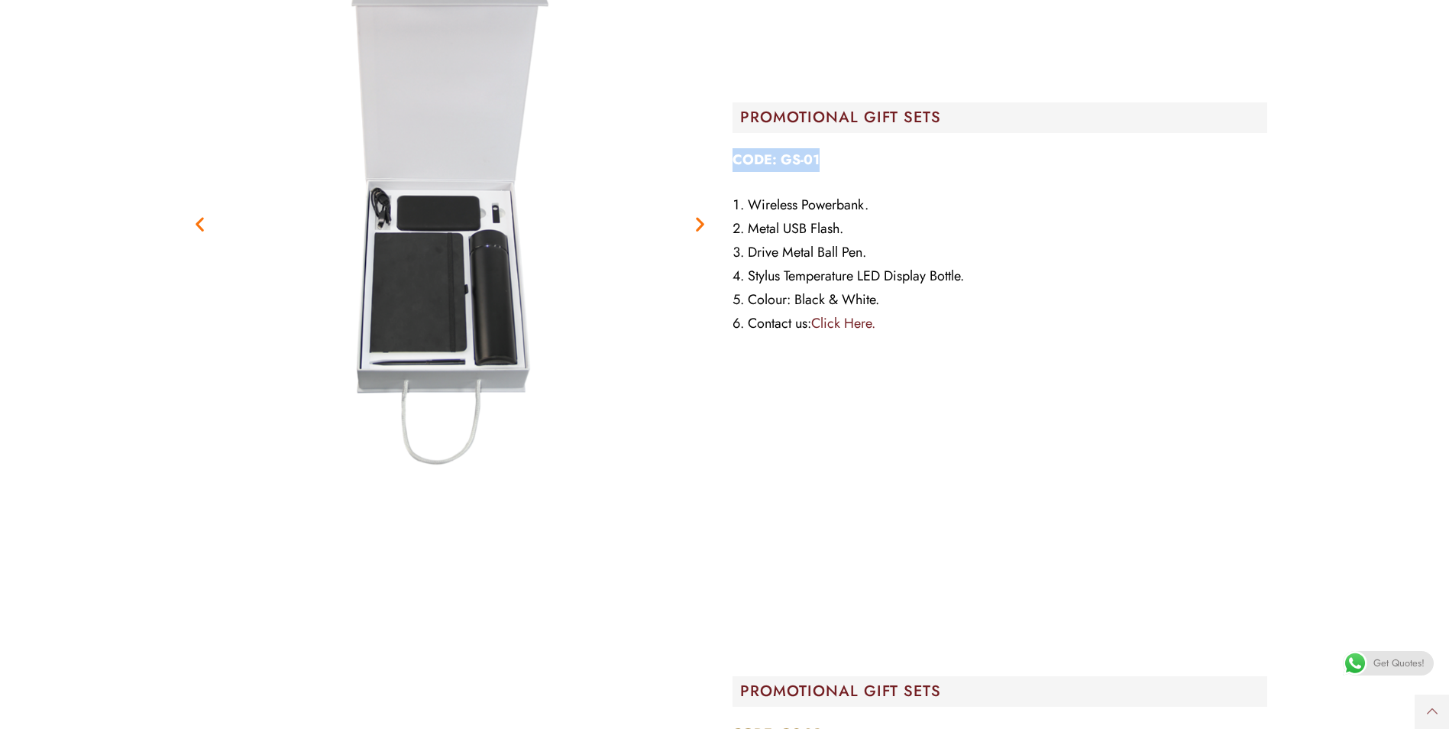
copy strong "CODE: GS-01"
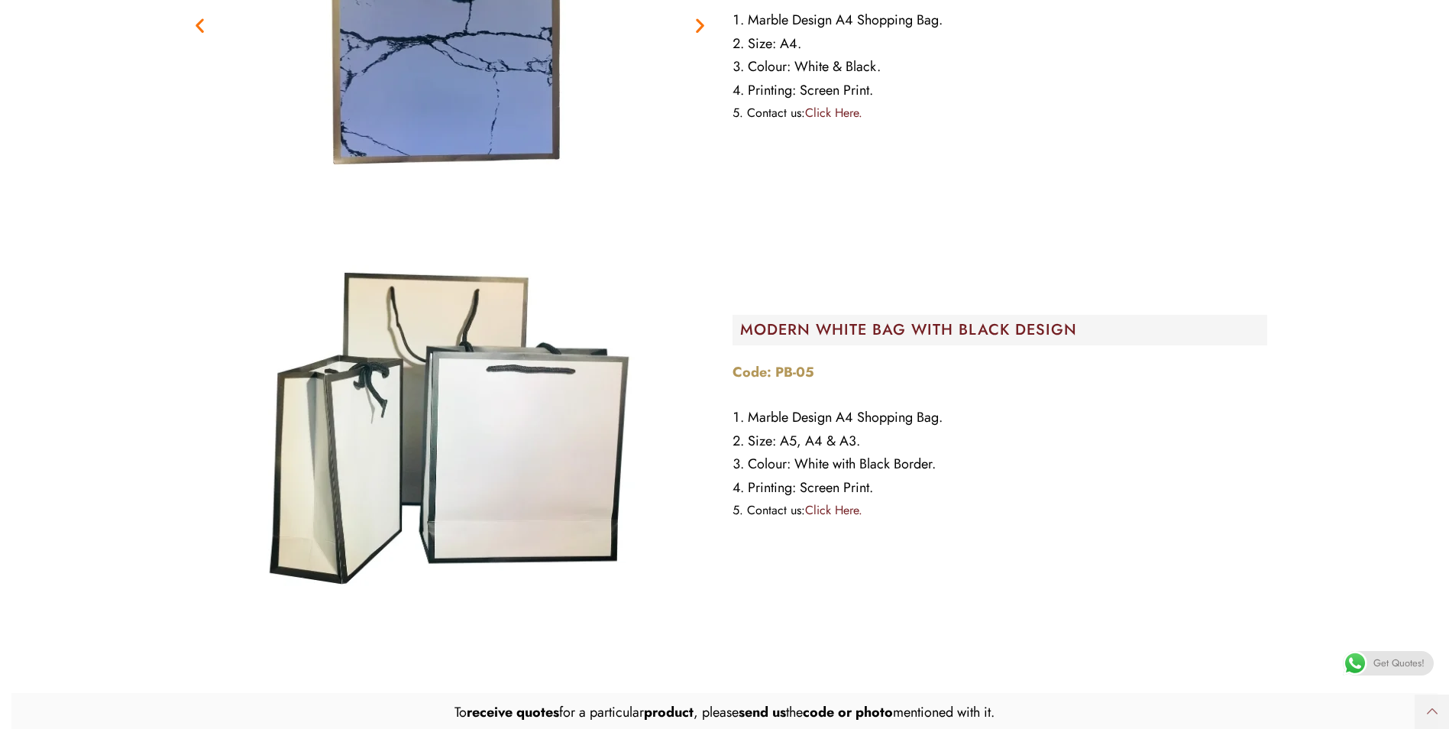
scroll to position [1527, 0]
